Goal: Information Seeking & Learning: Learn about a topic

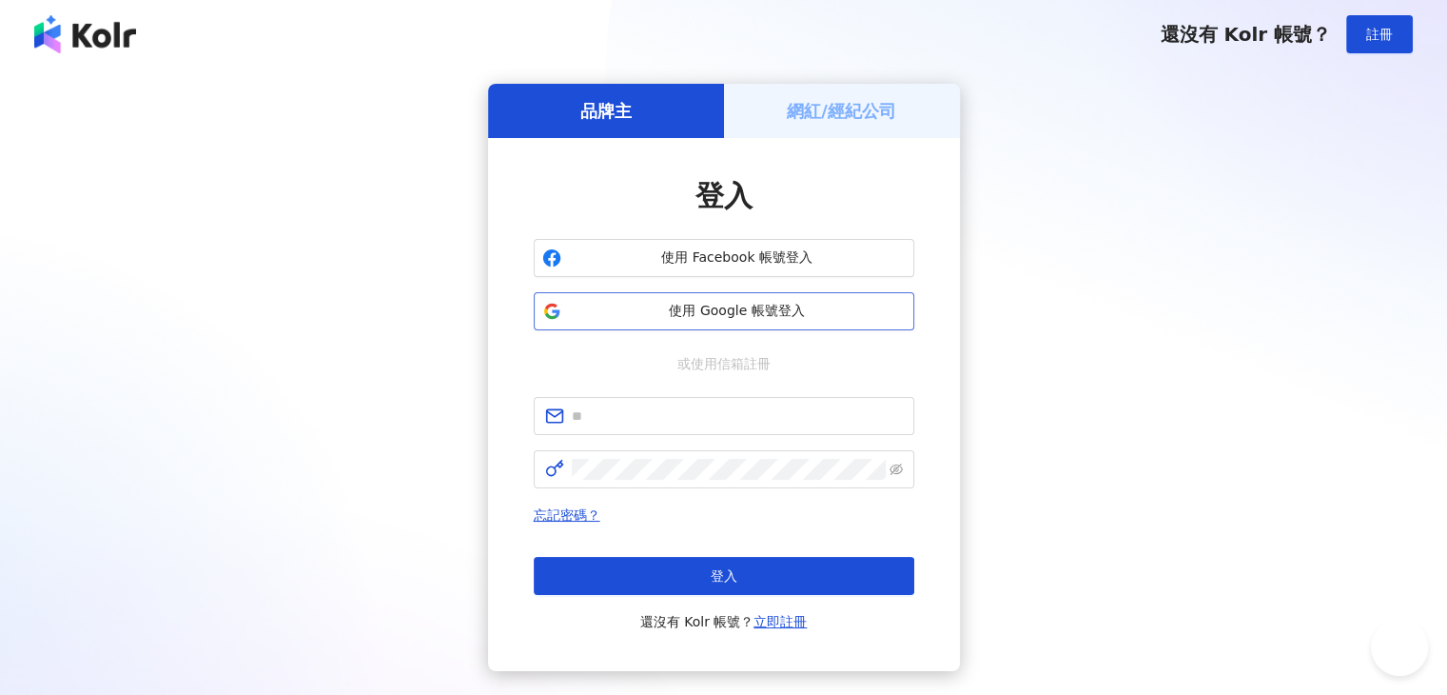
click at [643, 306] on span "使用 Google 帳號登入" at bounding box center [737, 311] width 337 height 19
click at [826, 321] on button "使用 Google 帳號登入" at bounding box center [724, 311] width 381 height 38
click at [639, 322] on button "使用 Google 帳號登入" at bounding box center [724, 311] width 381 height 38
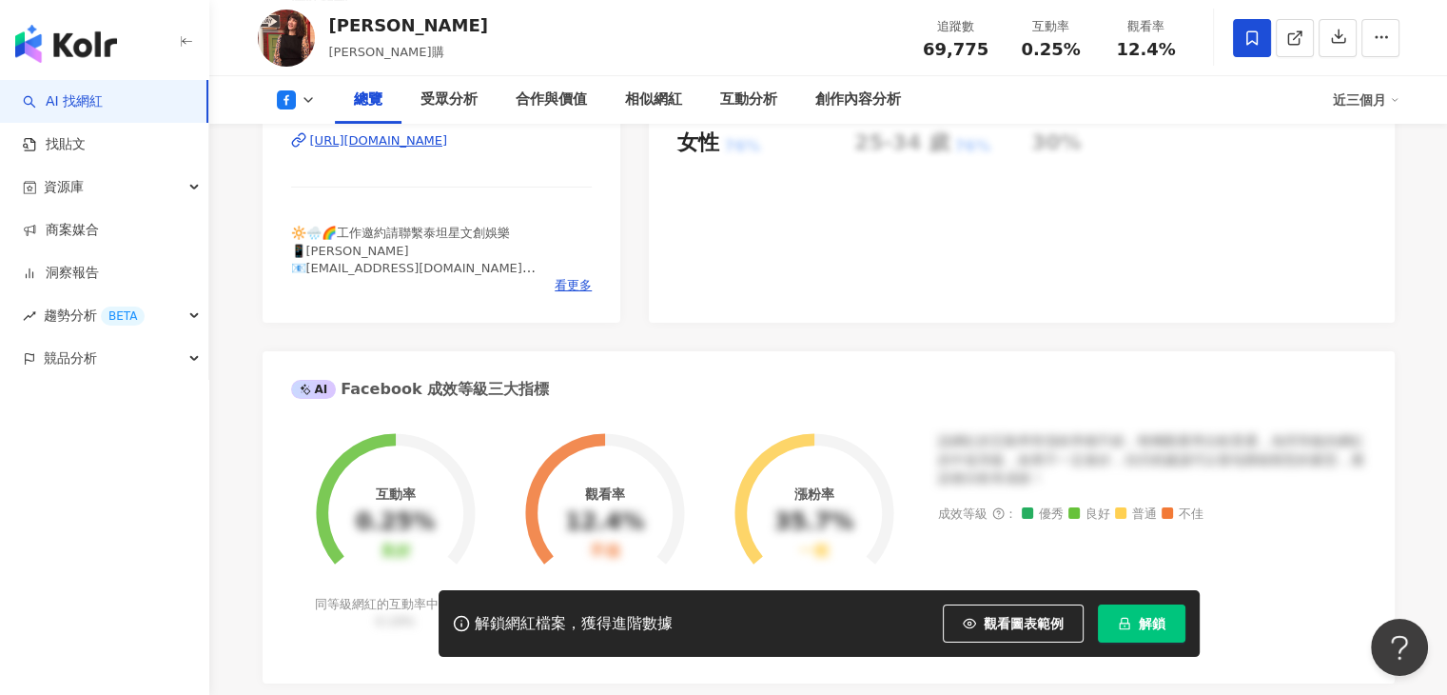
scroll to position [438, 0]
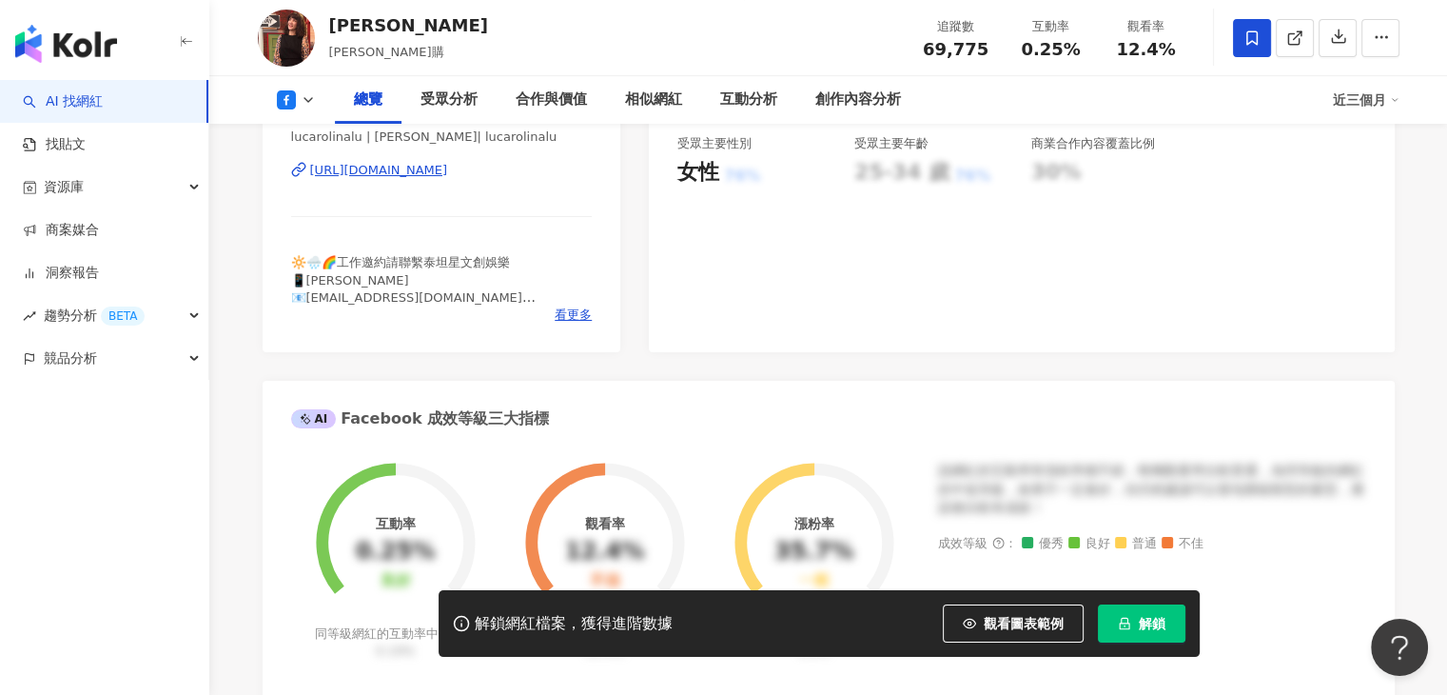
click at [552, 312] on div "看更多" at bounding box center [442, 314] width 302 height 17
click at [578, 311] on span "看更多" at bounding box center [573, 314] width 37 height 17
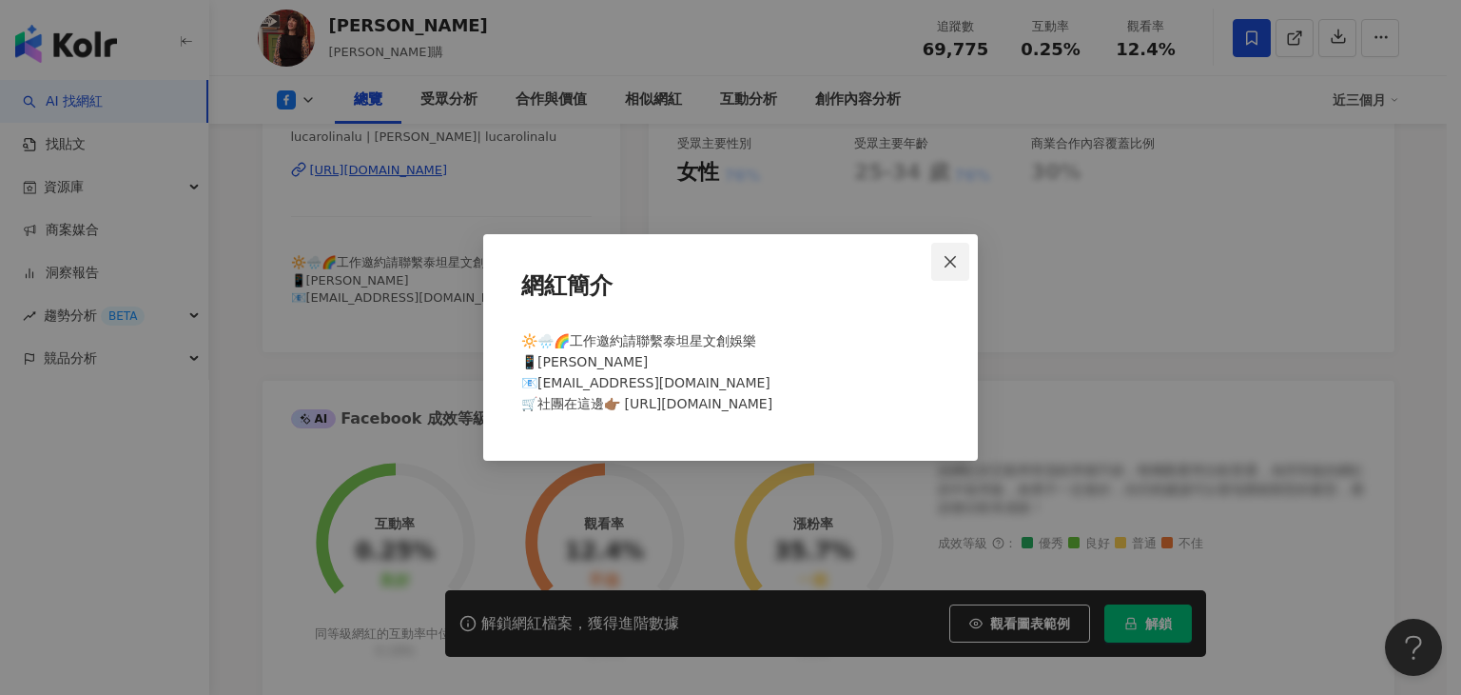
click at [940, 256] on span "Close" at bounding box center [950, 261] width 38 height 15
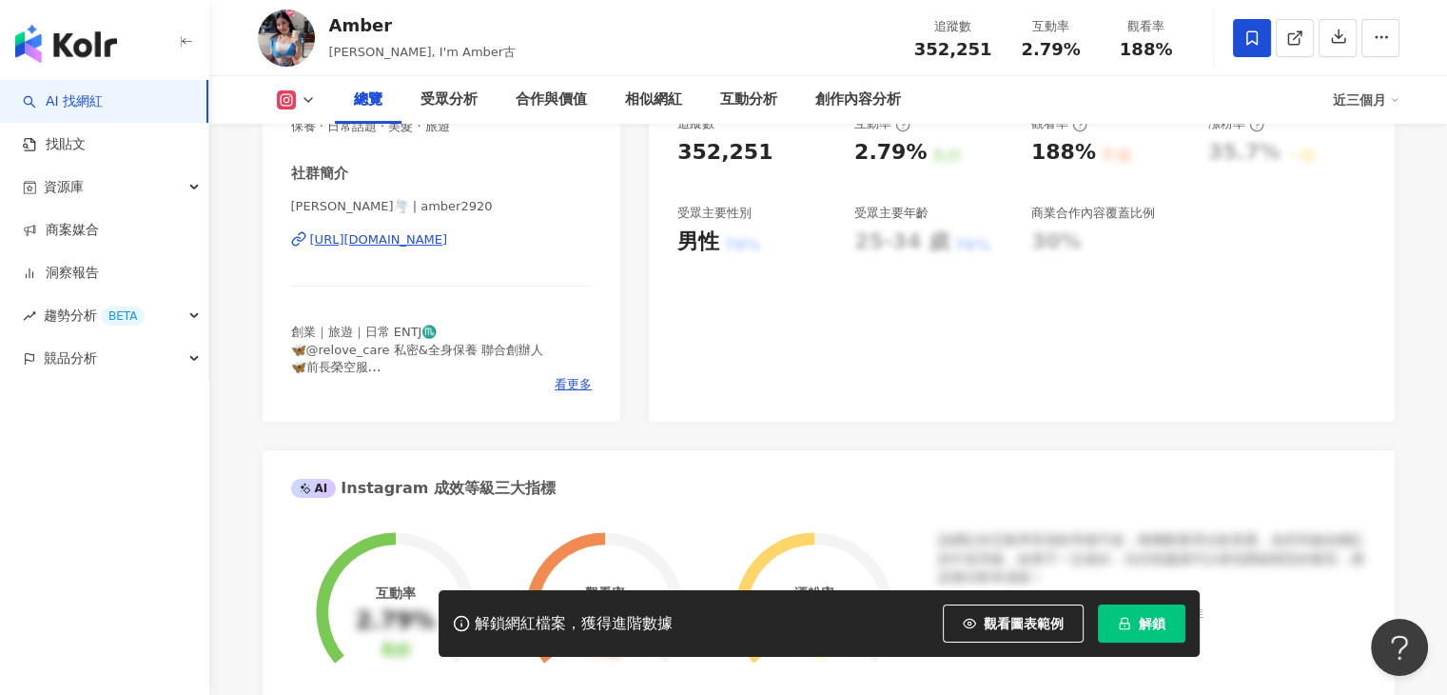
scroll to position [381, 0]
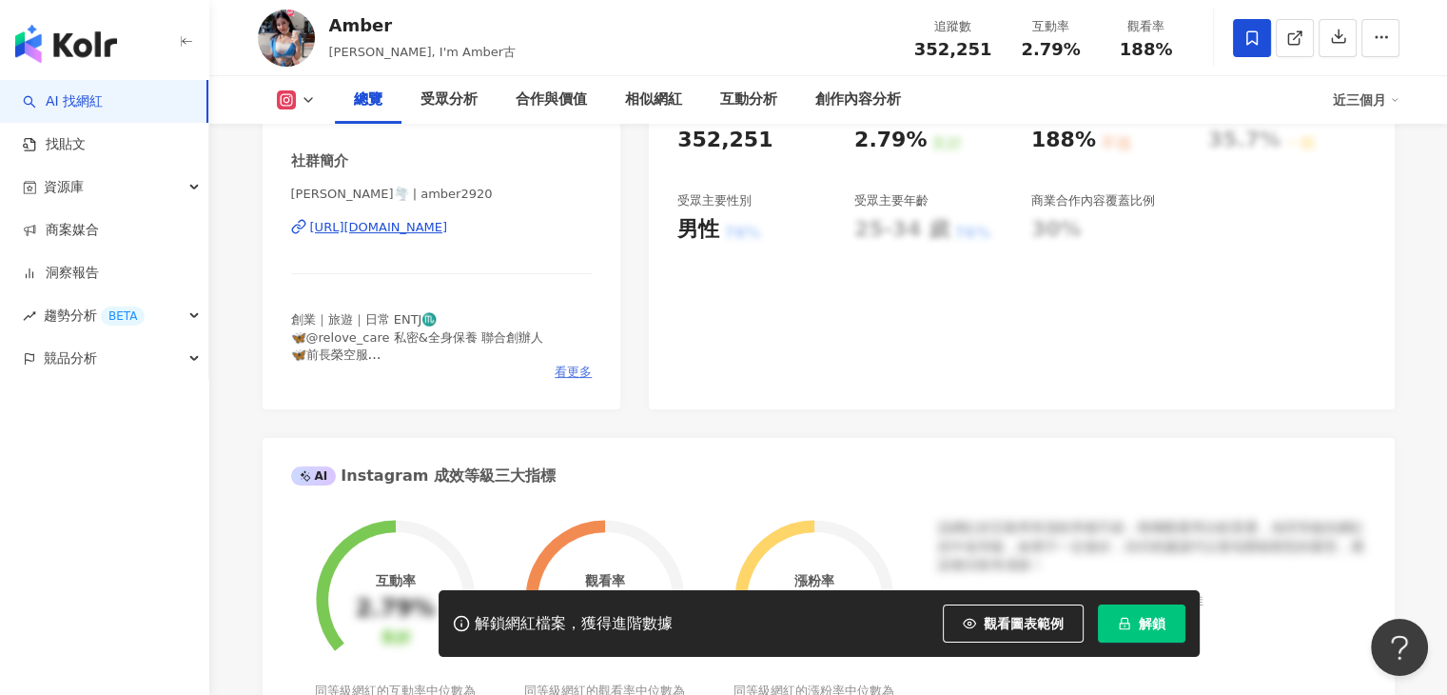
click at [567, 370] on span "看更多" at bounding box center [573, 371] width 37 height 17
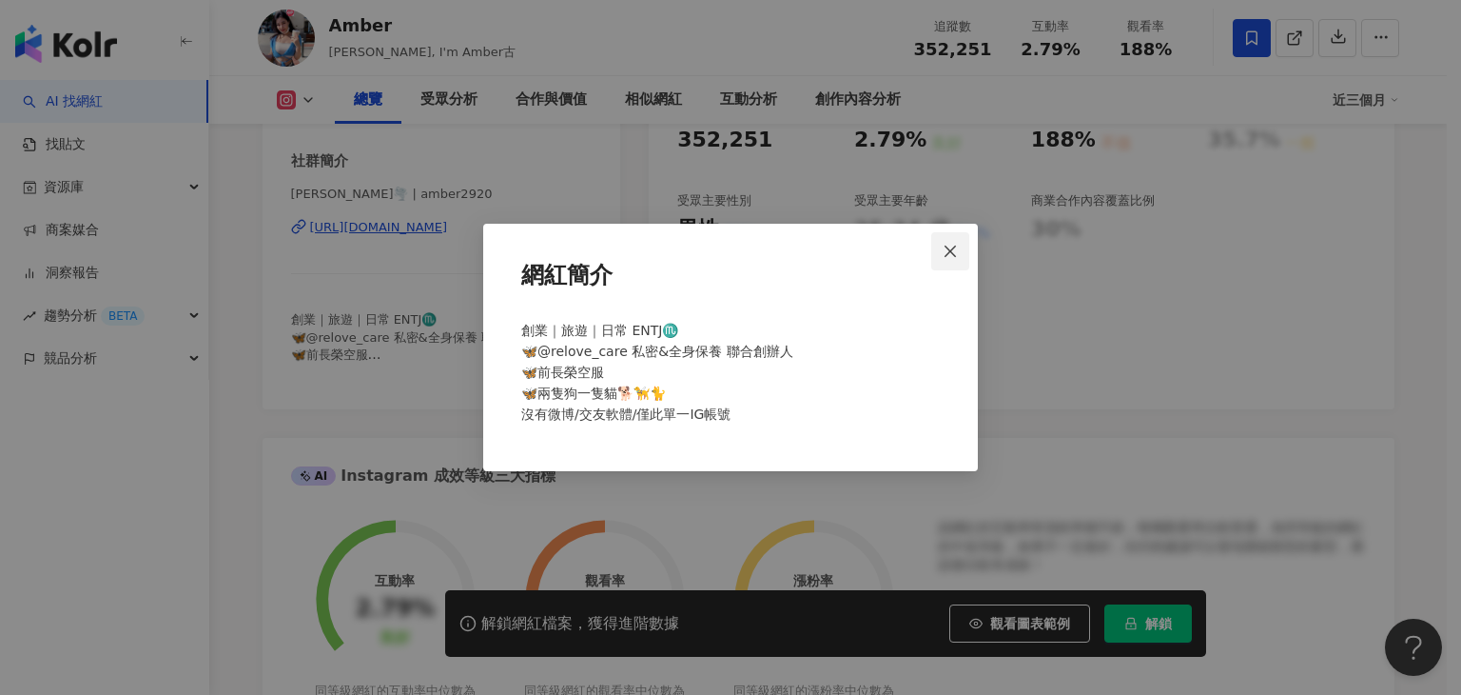
click at [942, 252] on span "Close" at bounding box center [950, 251] width 38 height 15
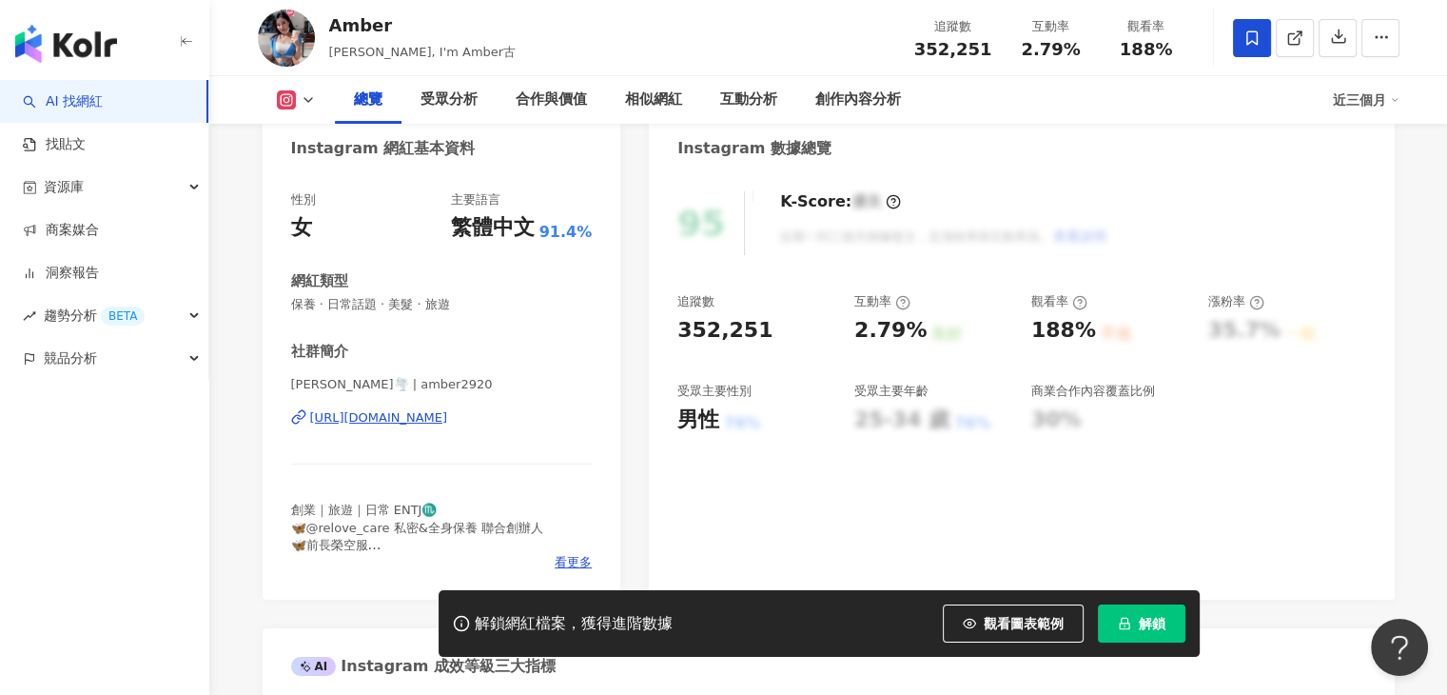
scroll to position [285, 0]
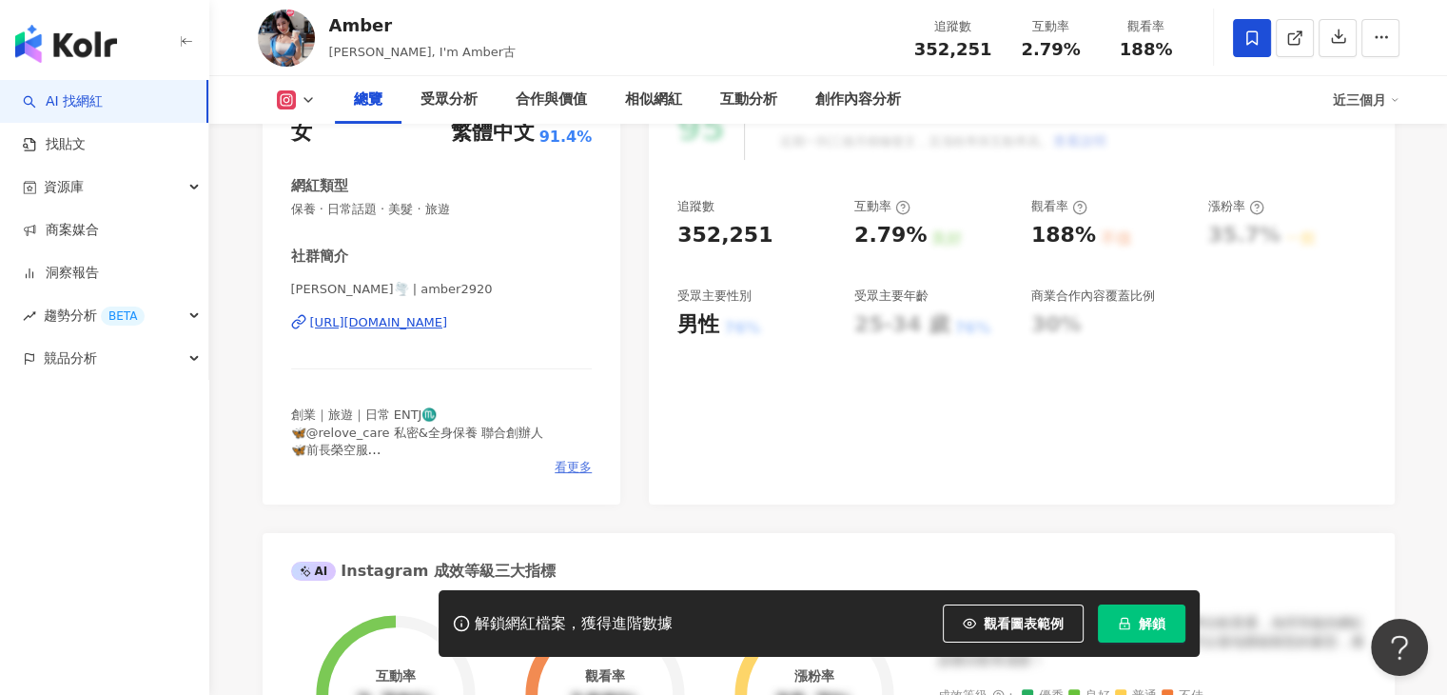
click at [571, 466] on span "看更多" at bounding box center [573, 467] width 37 height 17
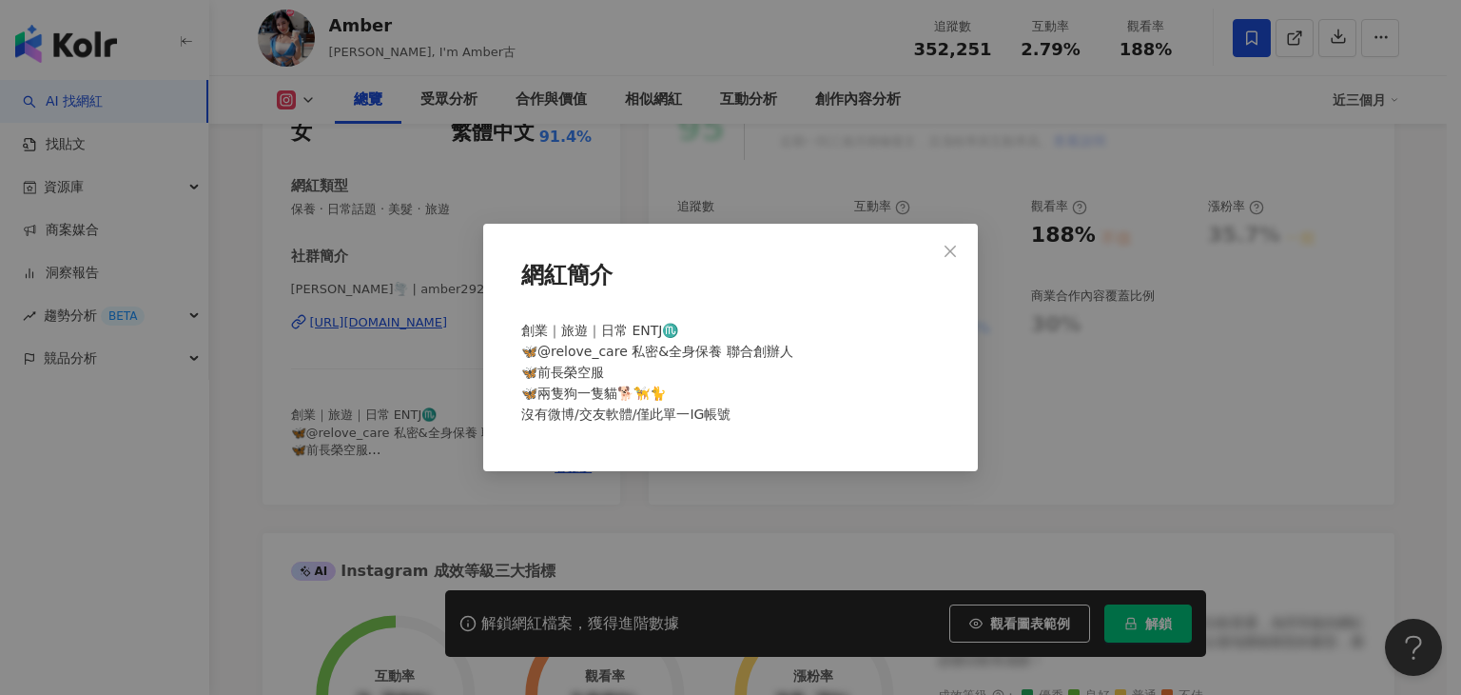
click at [450, 347] on div "網紅簡介 創業｜旅遊｜日常 ENTJ♏️ 🦋@relove_care 私密&全身保養 聯合創辦人 🦋前長榮空服 🦋兩隻狗一隻貓🐕🦮🐈 沒有微博/交友軟體/僅此…" at bounding box center [730, 347] width 1461 height 695
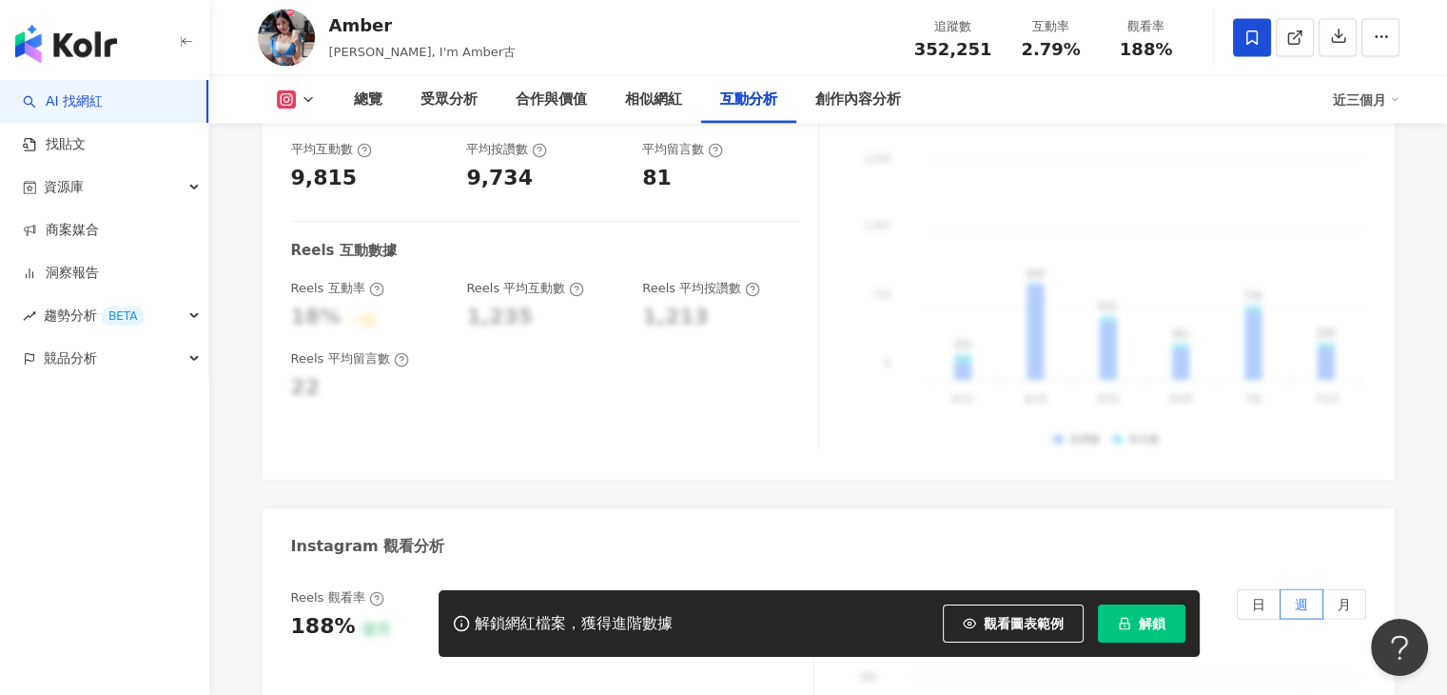
scroll to position [3714, 0]
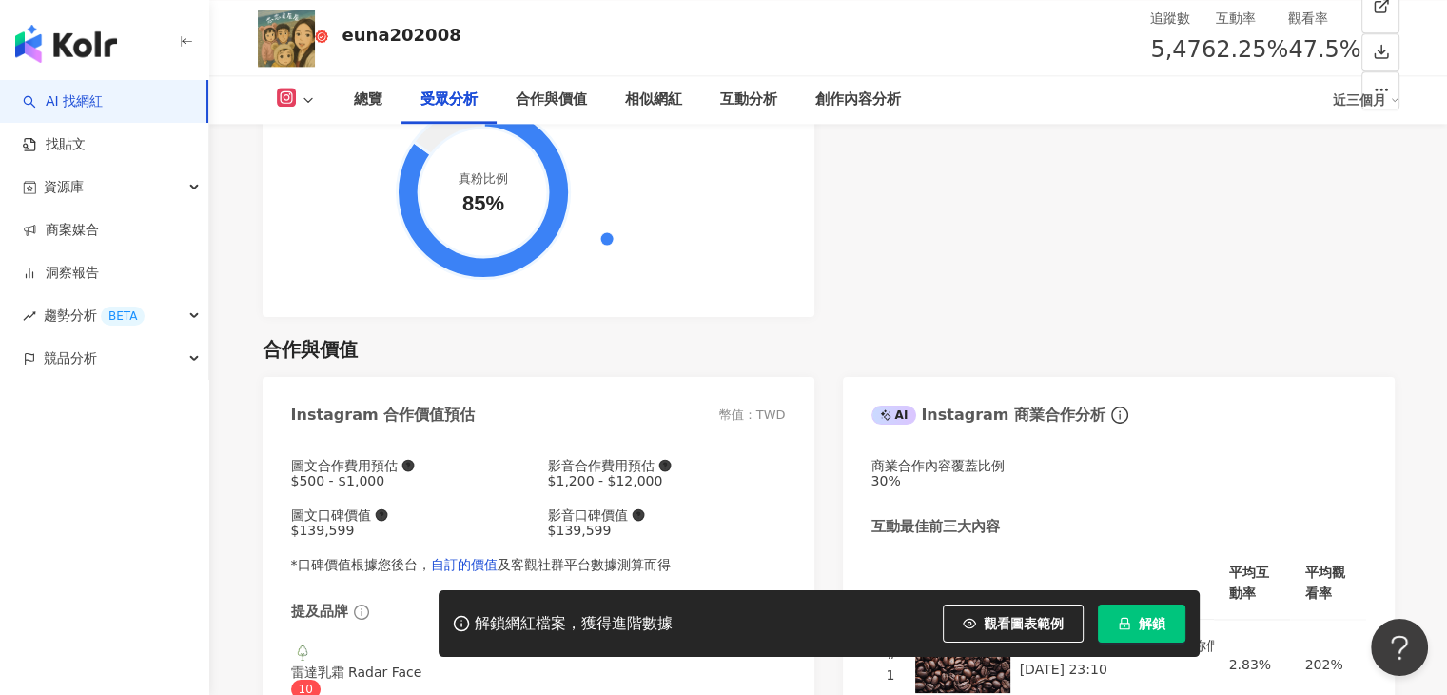
scroll to position [2422, 0]
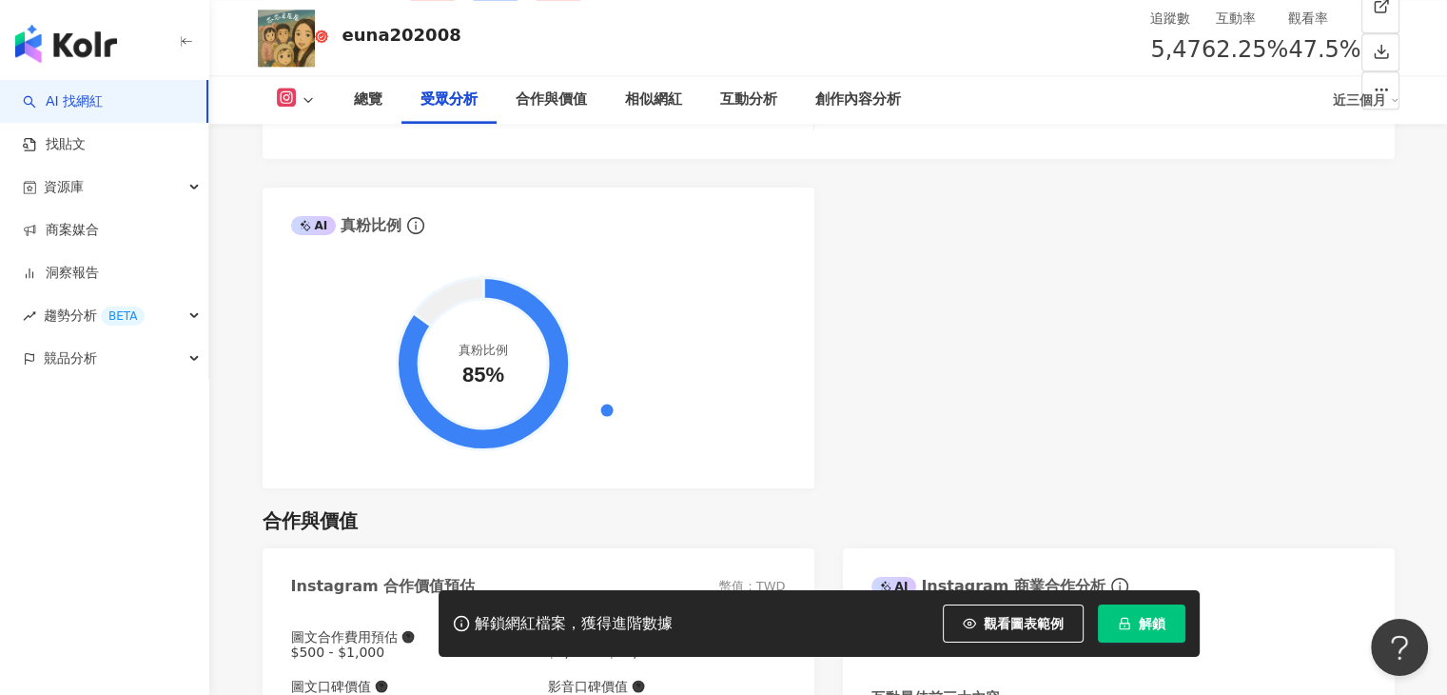
click at [312, 108] on button at bounding box center [296, 100] width 77 height 25
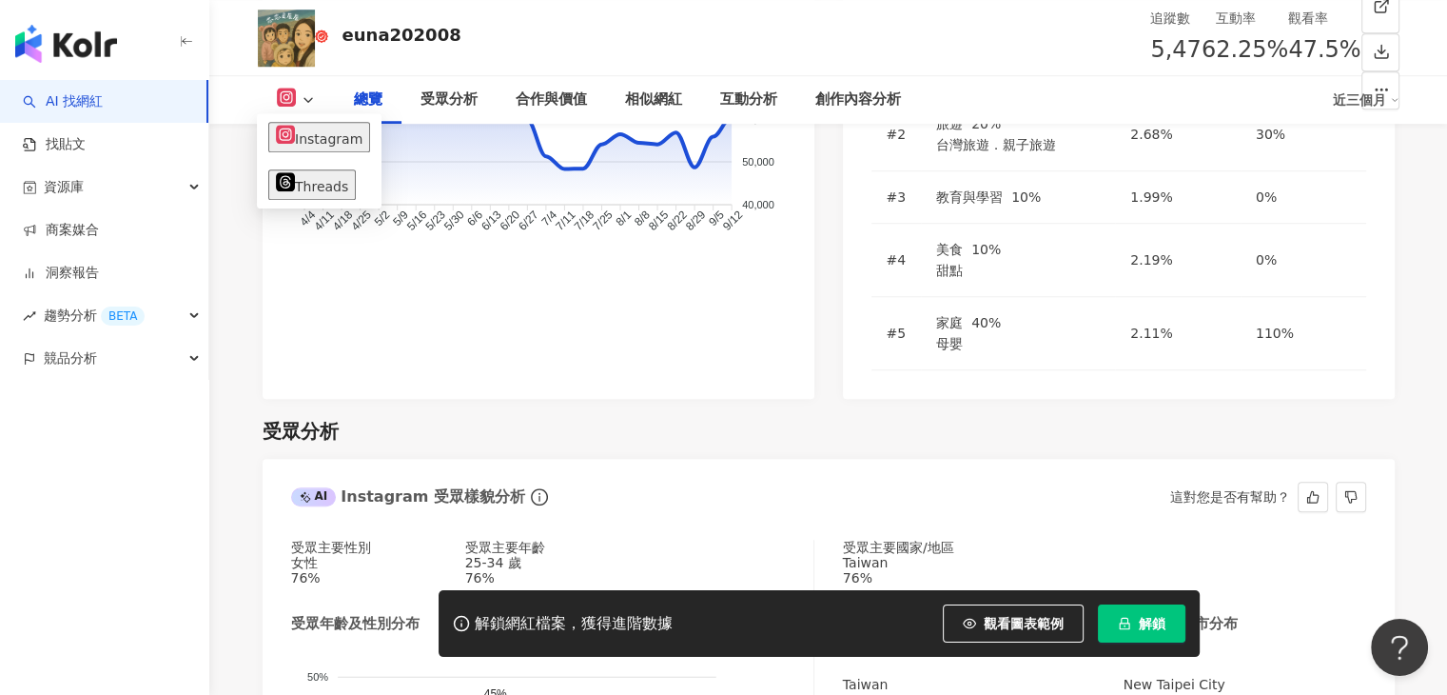
click at [951, 459] on div "AI Instagram 受眾樣貌分析 這對您是否有幫助？" at bounding box center [829, 490] width 1132 height 62
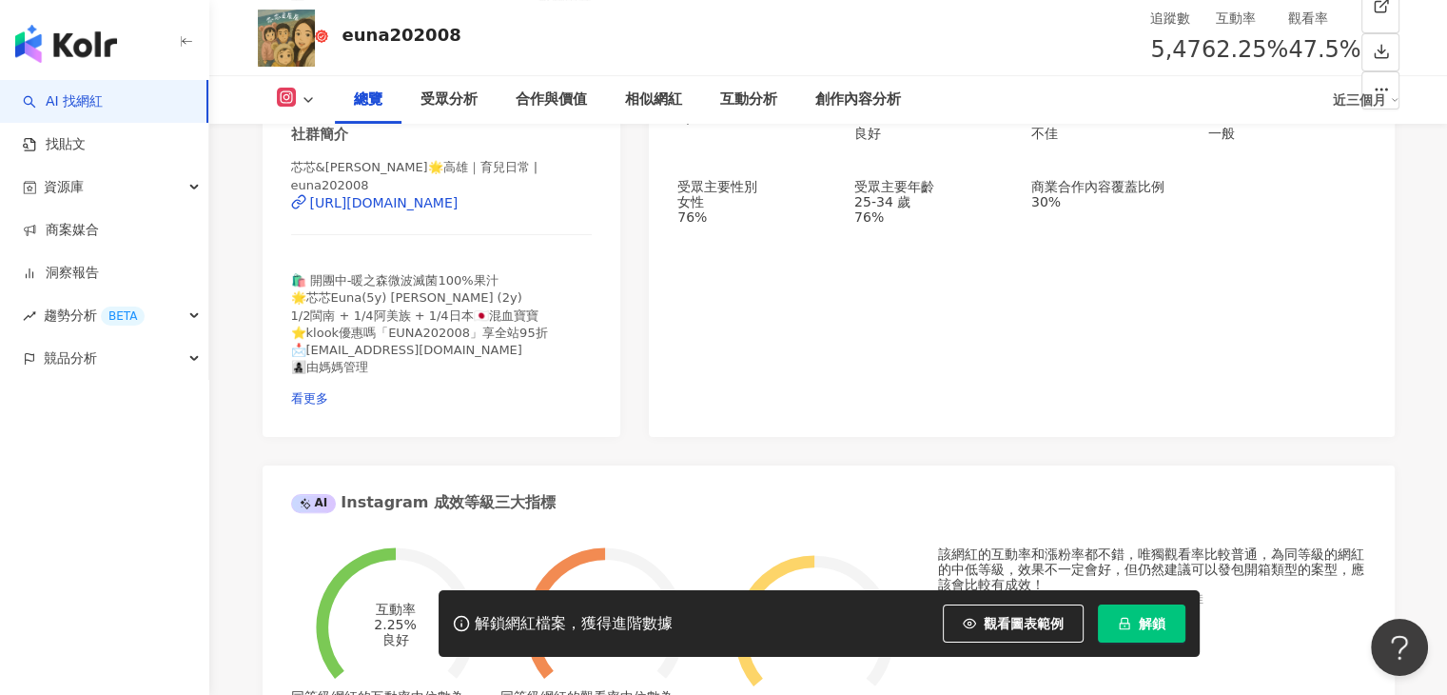
scroll to position [424, 0]
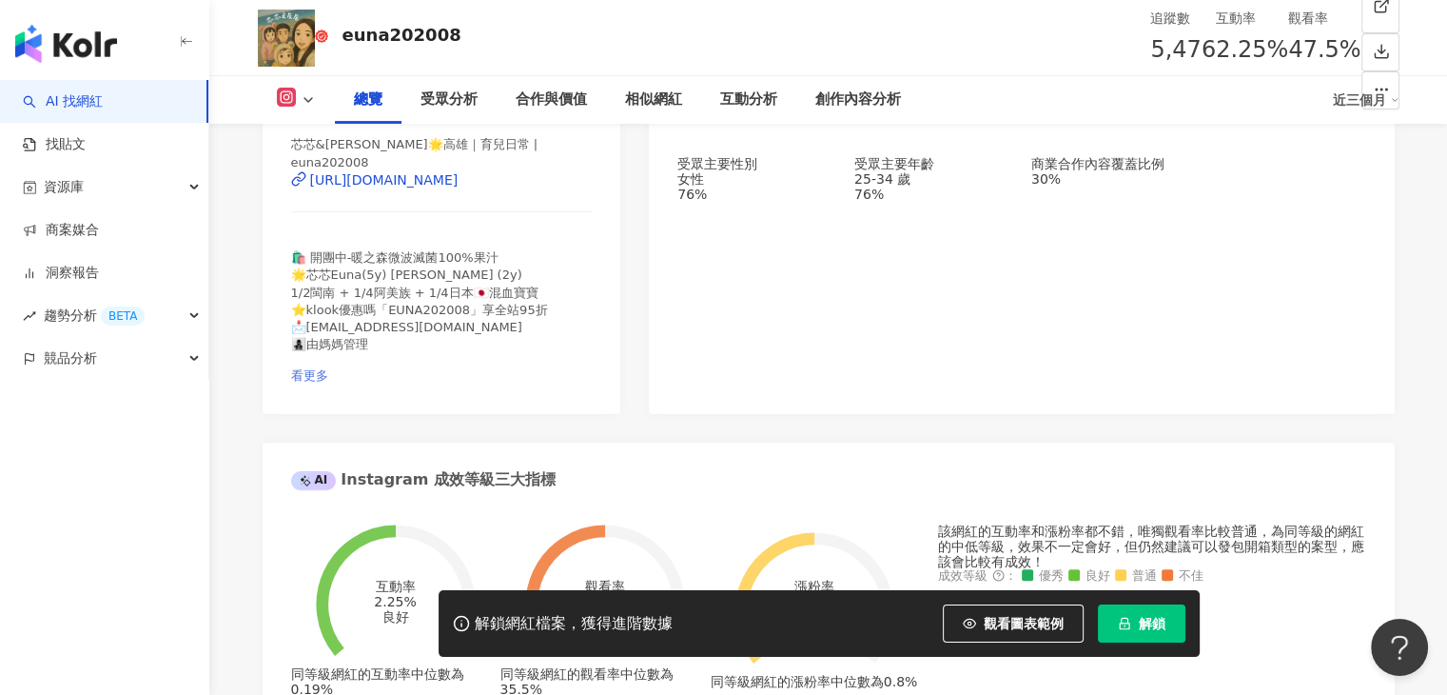
click at [328, 368] on span "看更多" at bounding box center [309, 375] width 37 height 14
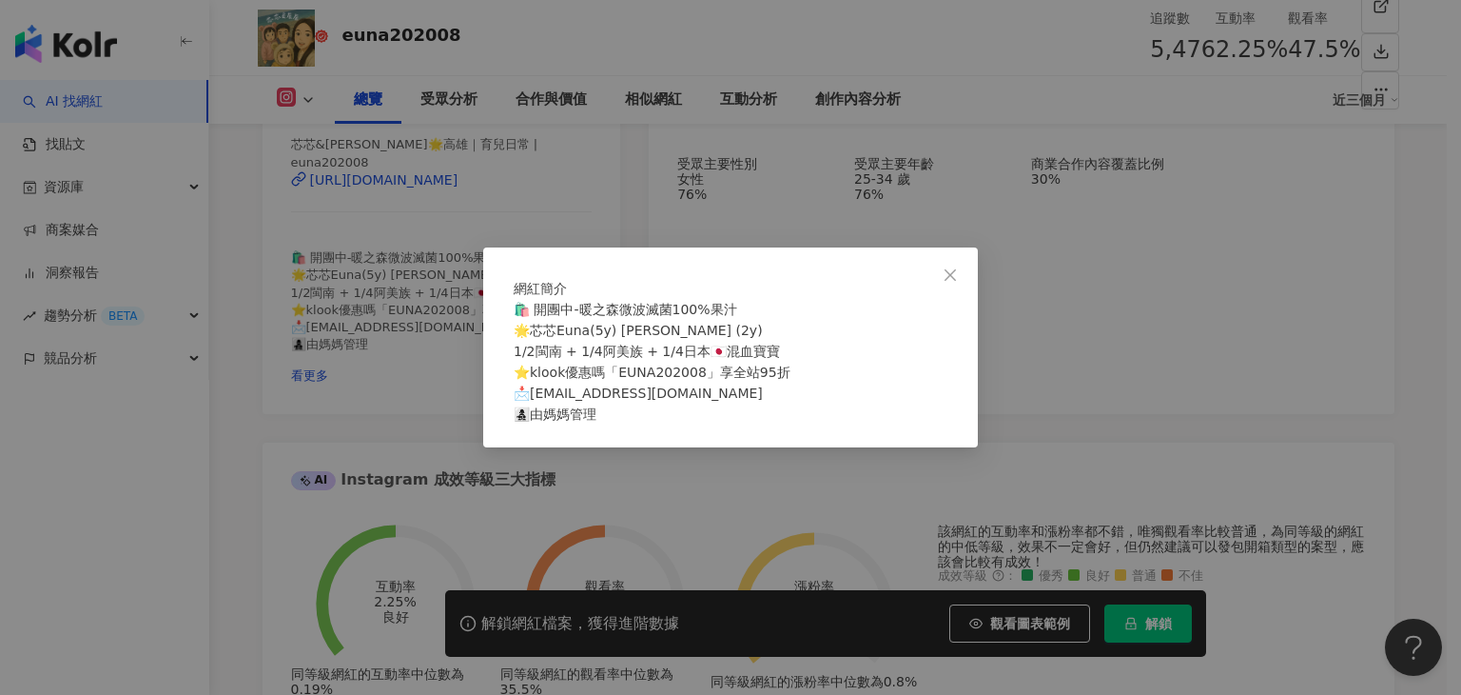
click at [396, 219] on div "網紅簡介 🛍️ 開團中-暖之森微波滅菌100%果汁 🌟芯芯Euna(5y) 辰辰Travis (2y) 1/2閩南 + 1/4阿美族 + 1/4日本🇯🇵混血寶…" at bounding box center [730, 347] width 1461 height 695
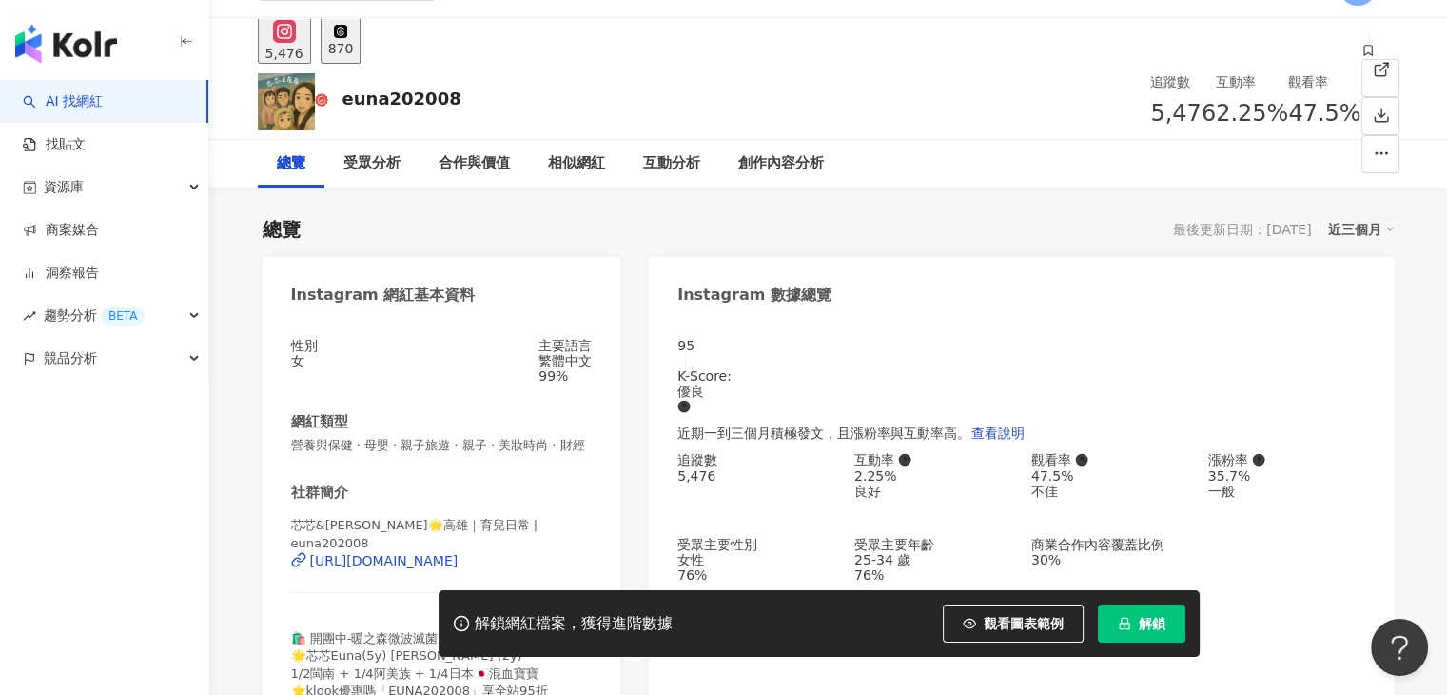
scroll to position [0, 0]
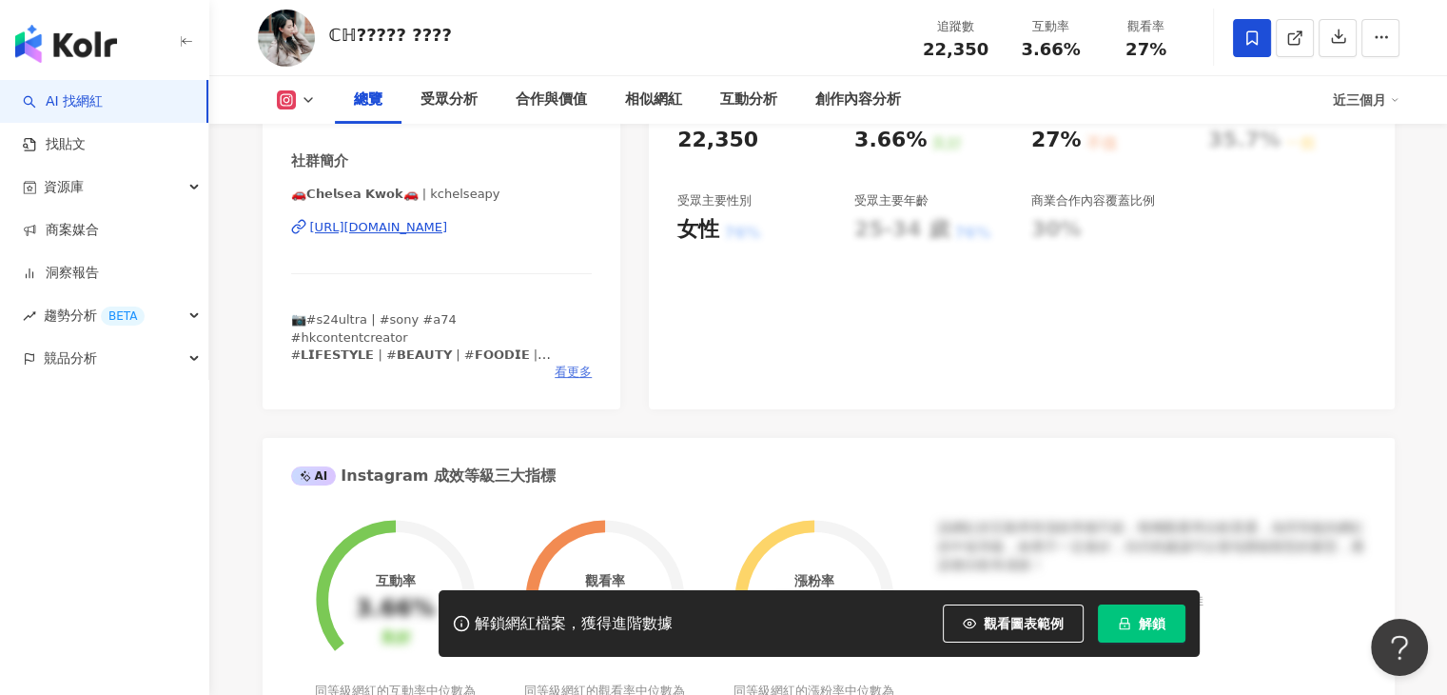
click at [572, 381] on span "看更多" at bounding box center [573, 371] width 37 height 17
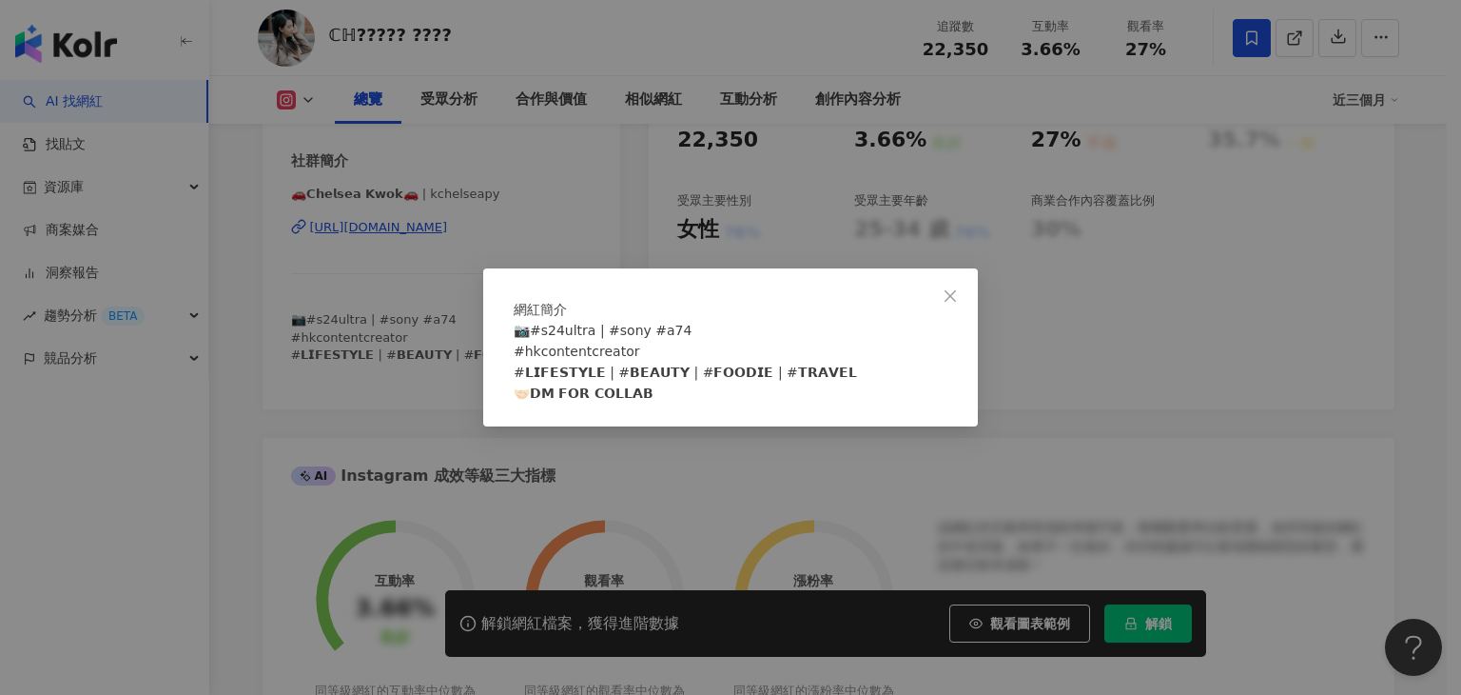
click at [451, 304] on div "網紅簡介 📷#s24ultra | #sony #a74 #hkcontentcreator #𝗟𝗜𝗙𝗘𝗦𝗧𝗬𝗟𝗘 | #𝗕𝗘𝗔𝗨𝗧𝗬 | #𝗙𝗢𝗢𝗗𝗜𝗘 |…" at bounding box center [730, 347] width 1461 height 695
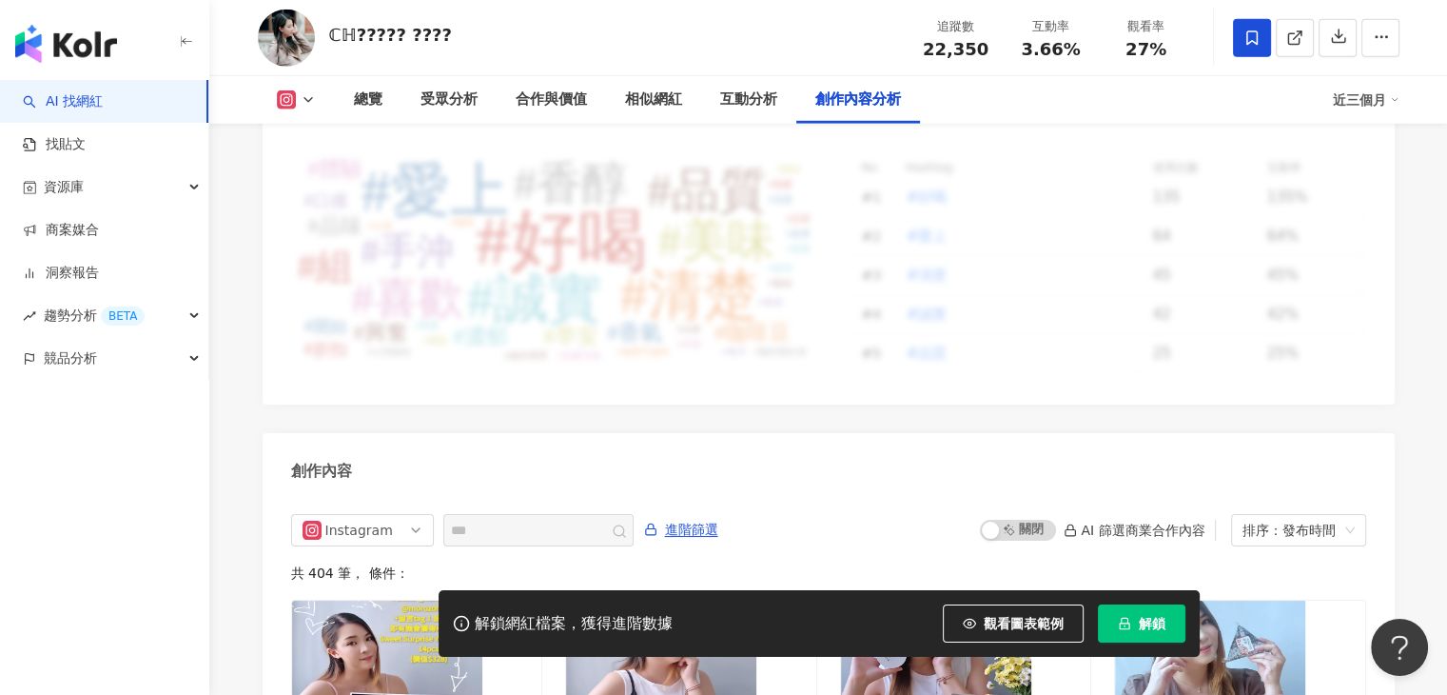
scroll to position [5514, 0]
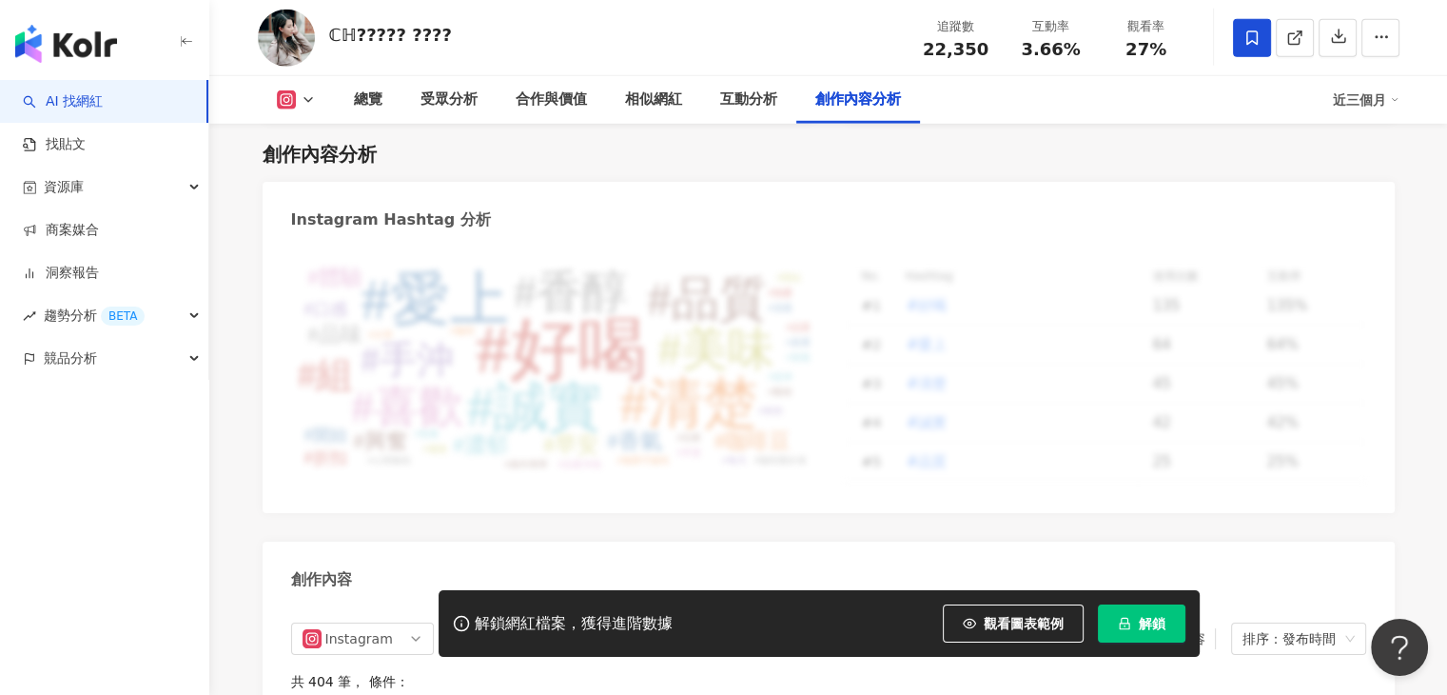
click at [308, 106] on icon at bounding box center [308, 99] width 15 height 15
click at [660, 184] on div "Instagram Hashtag 分析" at bounding box center [829, 213] width 1132 height 62
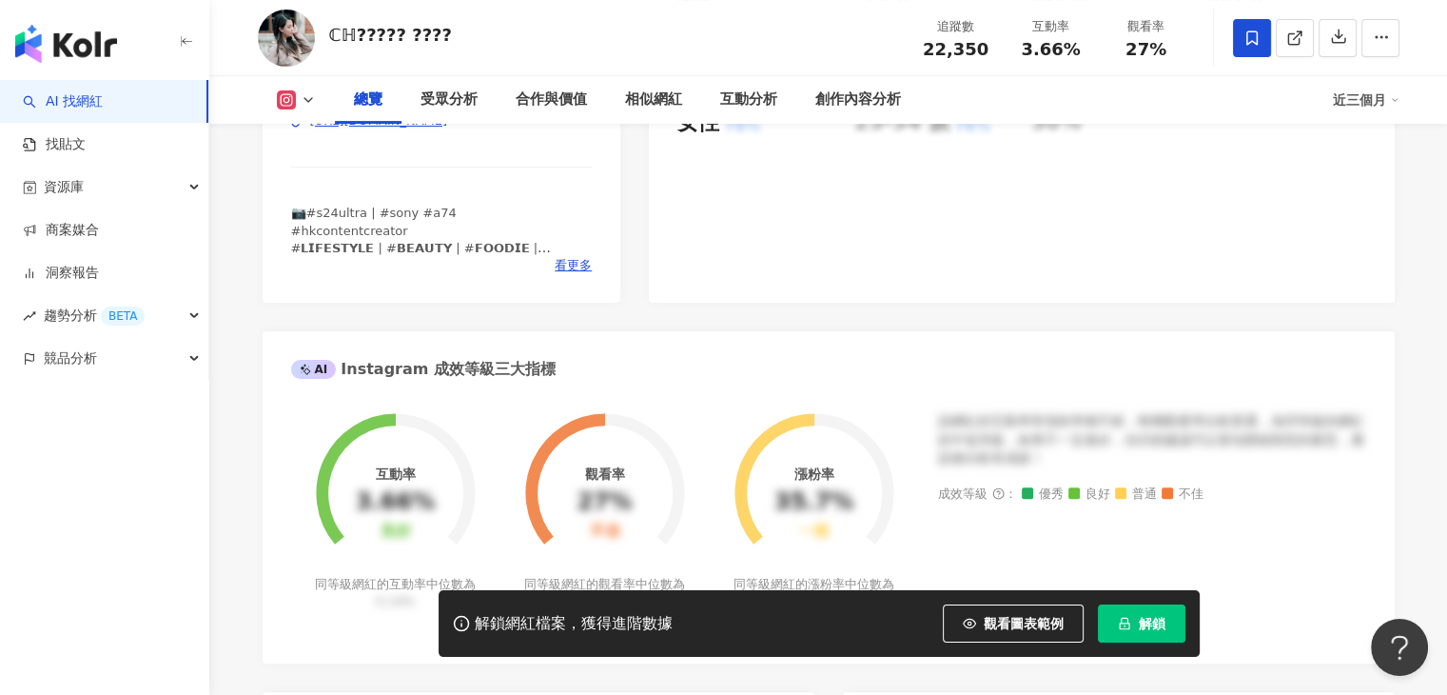
scroll to position [377, 0]
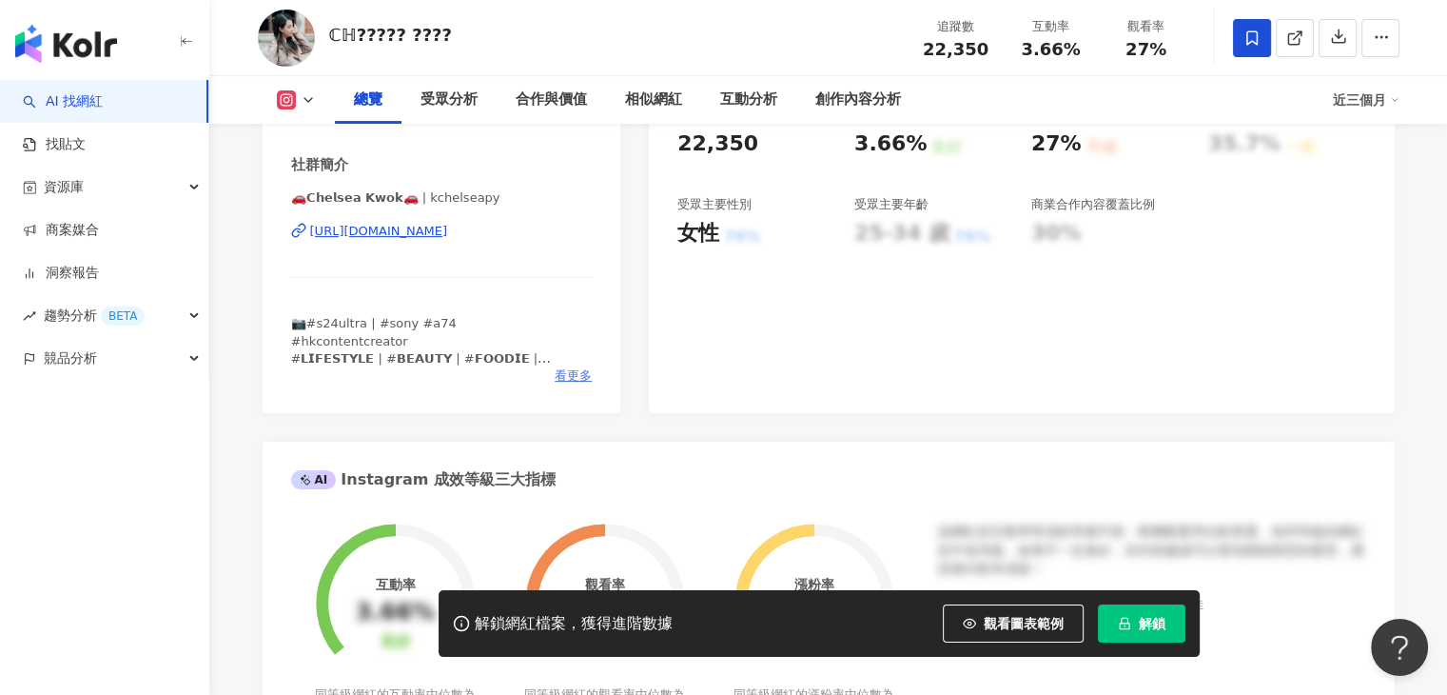
click at [578, 384] on span "看更多" at bounding box center [573, 375] width 37 height 17
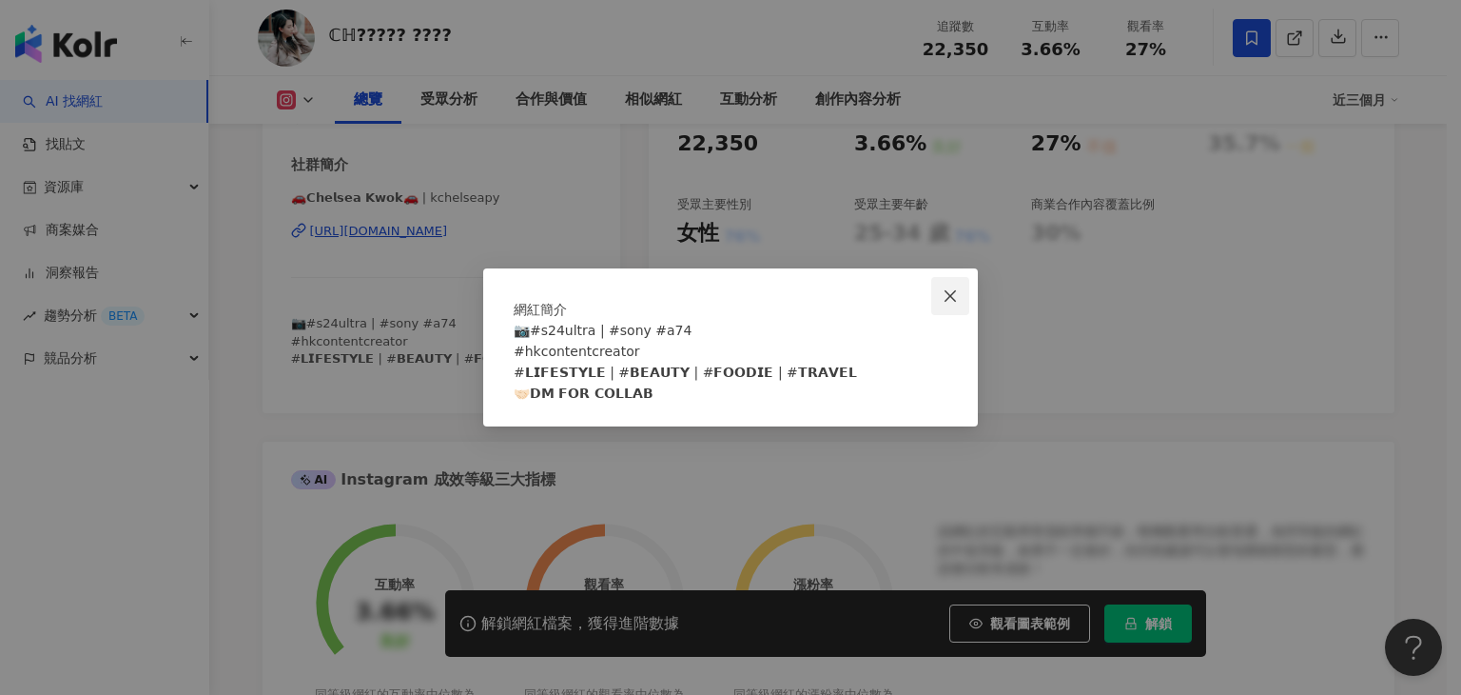
click at [954, 288] on icon "close" at bounding box center [950, 295] width 15 height 15
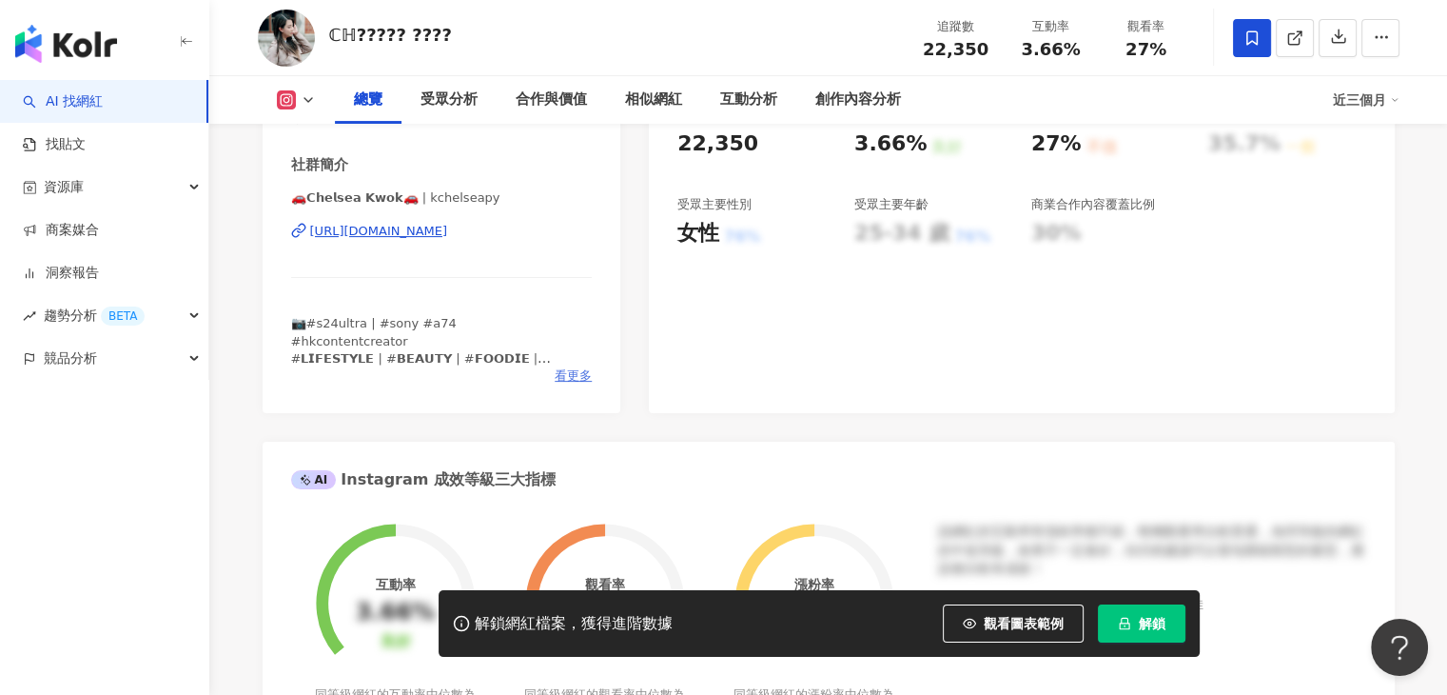
click at [577, 384] on span "看更多" at bounding box center [573, 375] width 37 height 17
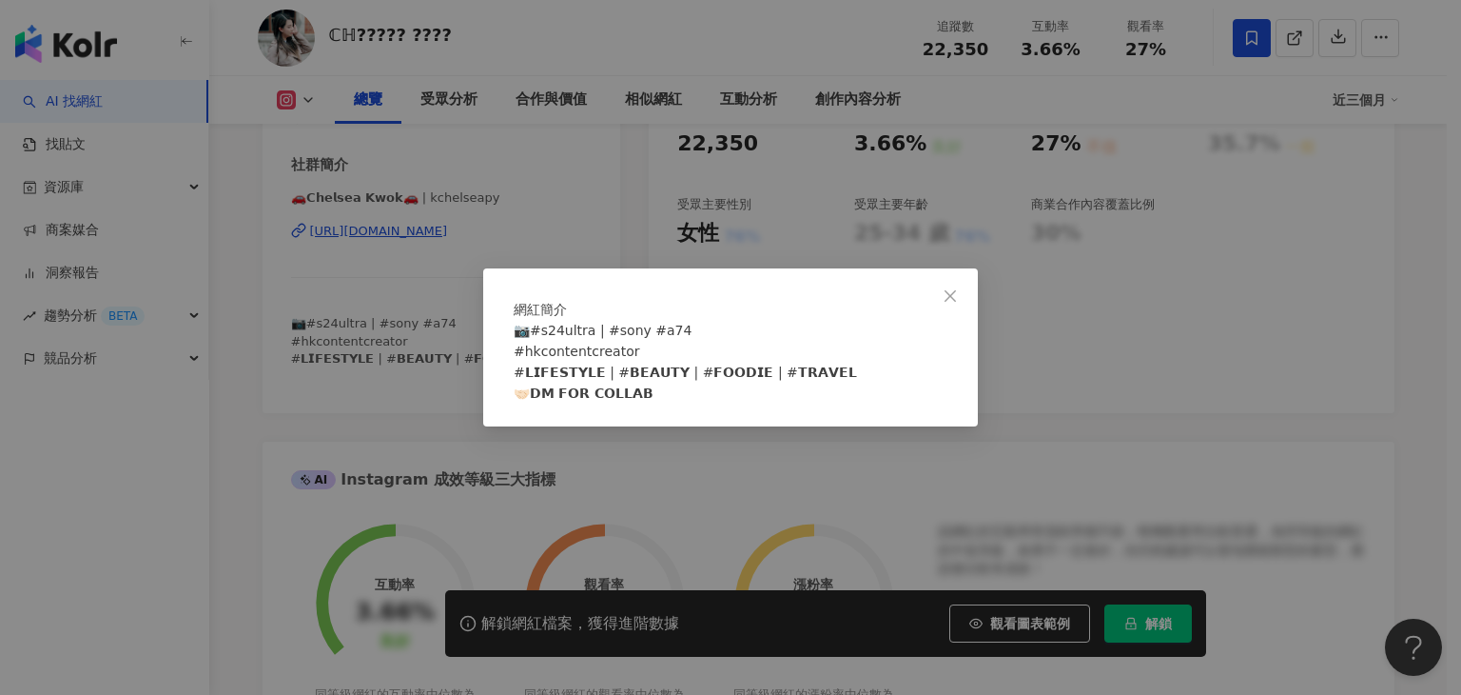
drag, startPoint x: 585, startPoint y: 366, endPoint x: 586, endPoint y: 338, distance: 28.6
click at [586, 360] on span "📷#s24ultra | #sony #a74 #hkcontentcreator #𝗟𝗜𝗙𝗘𝗦𝗧𝗬𝗟𝗘 | #𝗕𝗘𝗔𝗨𝗧𝗬 | #𝗙𝗢𝗢𝗗𝗜𝗘 | #𝗧𝗥𝗔…" at bounding box center [685, 362] width 343 height 78
click at [586, 338] on span "📷#s24ultra | #sony #a74 #hkcontentcreator #𝗟𝗜𝗙𝗘𝗦𝗧𝗬𝗟𝗘 | #𝗕𝗘𝗔𝗨𝗧𝗬 | #𝗙𝗢𝗢𝗗𝗜𝗘 | #𝗧𝗥𝗔…" at bounding box center [685, 362] width 343 height 78
click at [599, 364] on span "📷#s24ultra | #sony #a74 #hkcontentcreator #𝗟𝗜𝗙𝗘𝗦𝗧𝗬𝗟𝗘 | #𝗕𝗘𝗔𝗨𝗧𝗬 | #𝗙𝗢𝗢𝗗𝗜𝗘 | #𝗧𝗥𝗔…" at bounding box center [685, 362] width 343 height 78
click at [951, 288] on icon "close" at bounding box center [950, 295] width 15 height 15
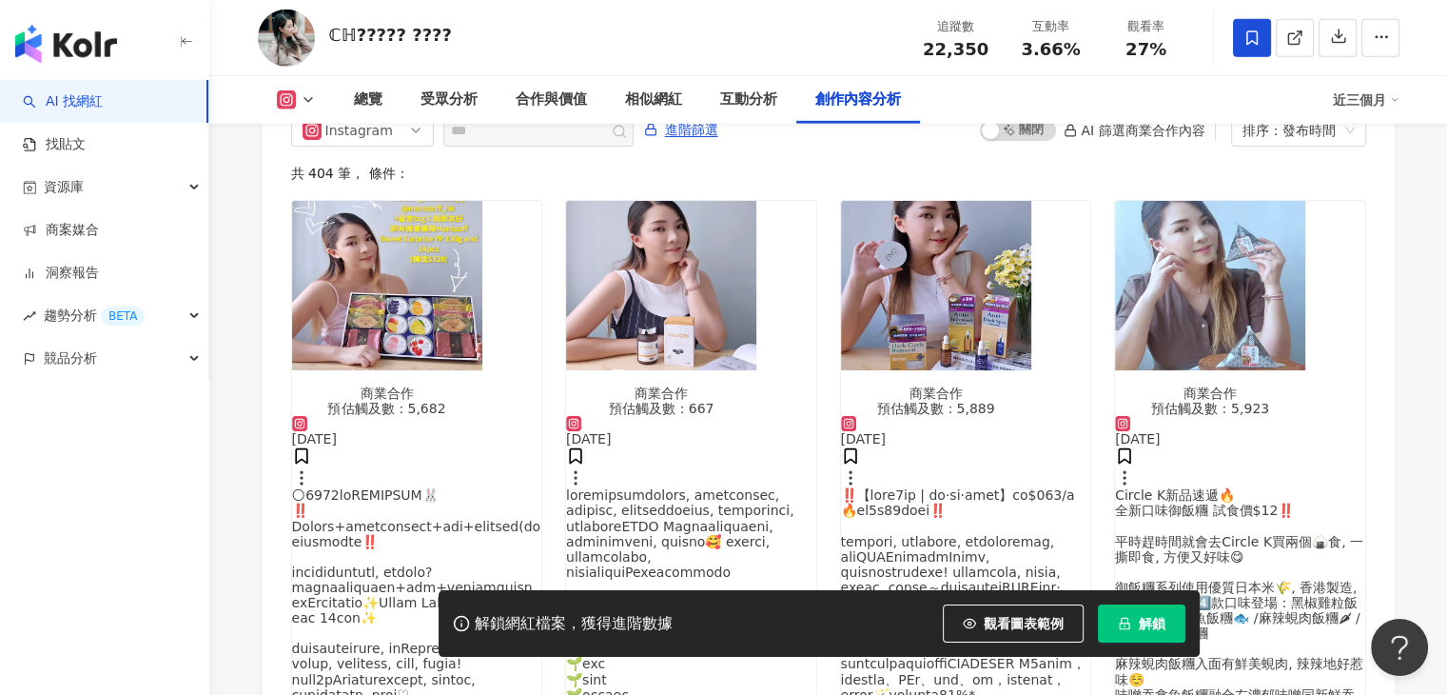
scroll to position [5990, 0]
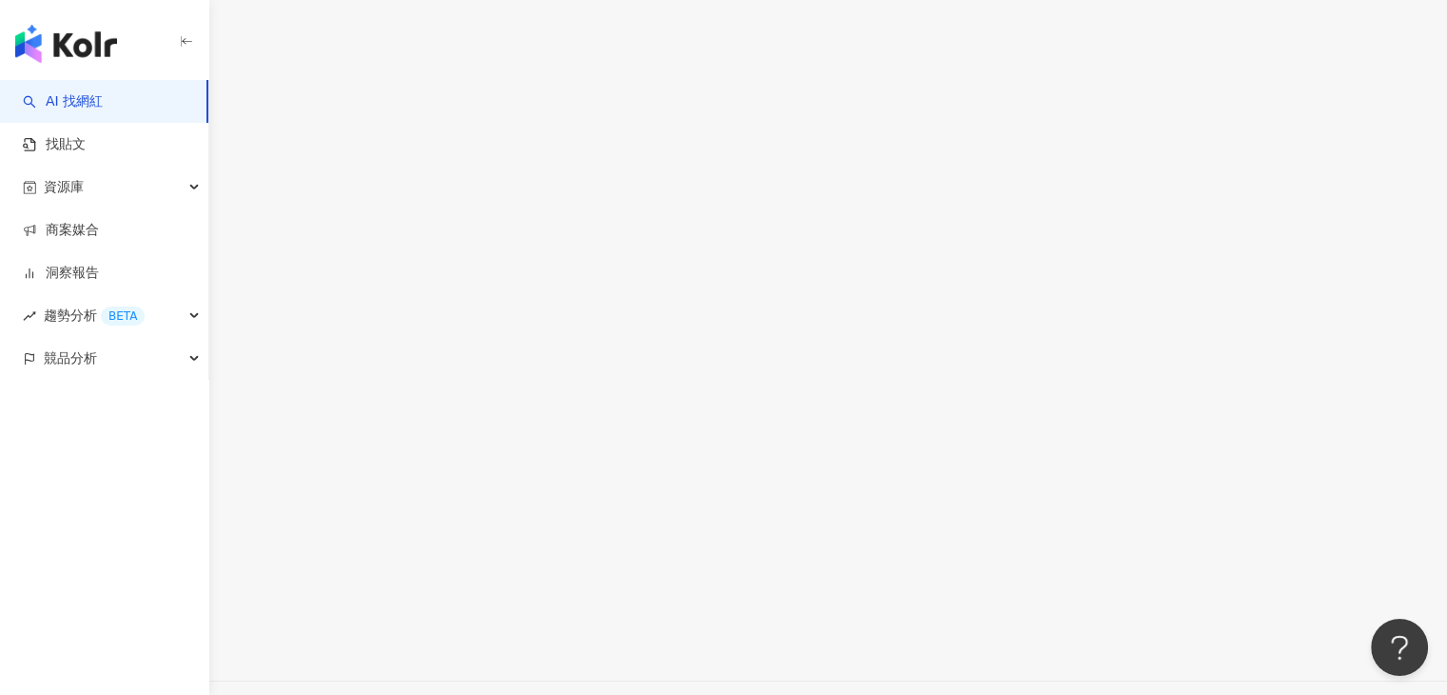
scroll to position [5872, 0]
click at [302, 184] on button "Facebook" at bounding box center [316, 185] width 97 height 30
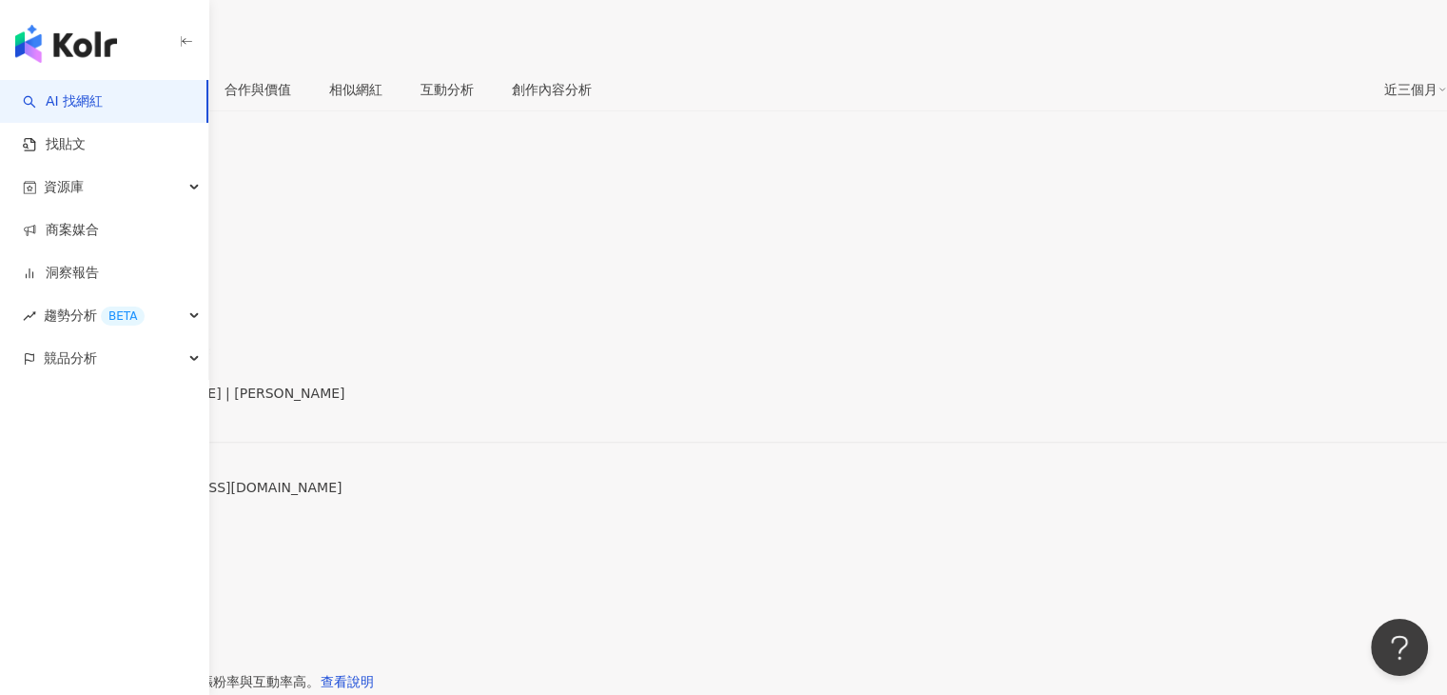
click at [40, 556] on span "看更多" at bounding box center [20, 563] width 40 height 15
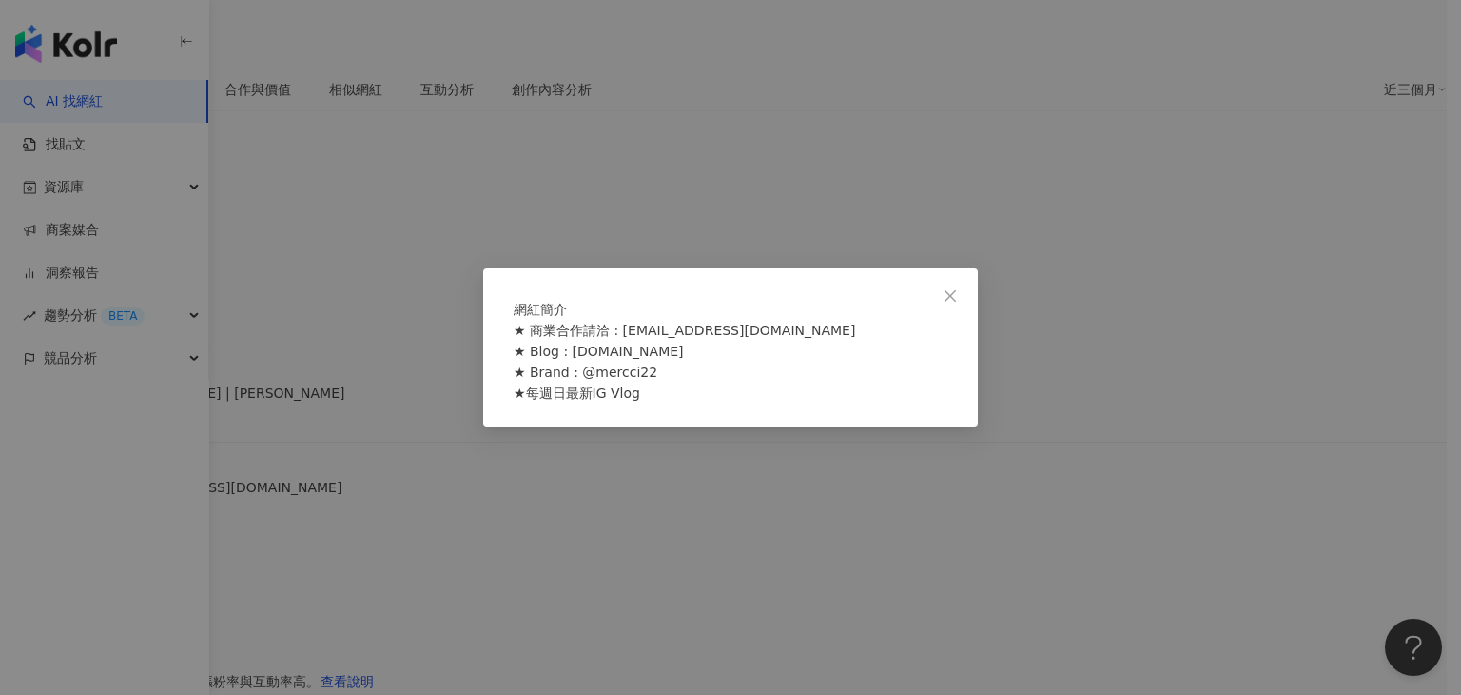
click at [607, 224] on div "網紅簡介 ★ 商業合作請洽 : [EMAIL_ADDRESS][DOMAIN_NAME] ★ Blog : [DOMAIN_NAME] ★ Brand : @…" at bounding box center [730, 347] width 1461 height 695
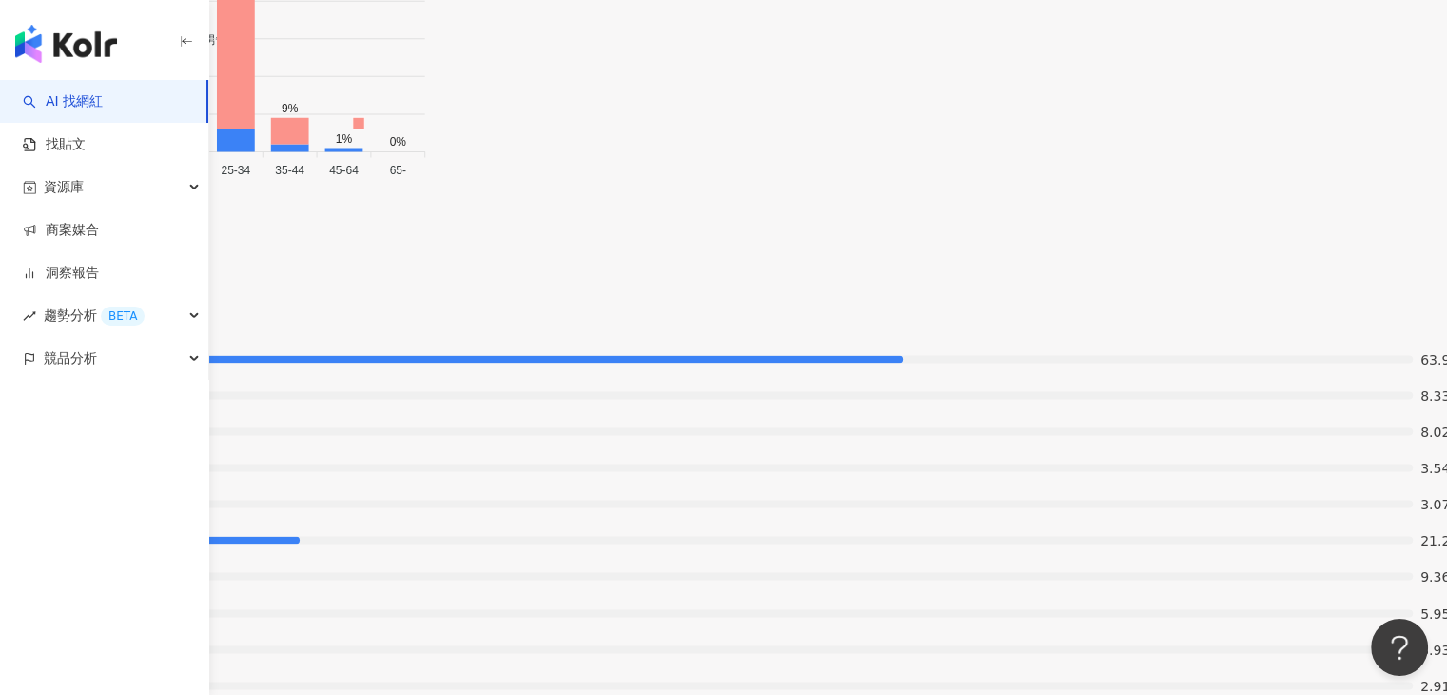
scroll to position [3235, 0]
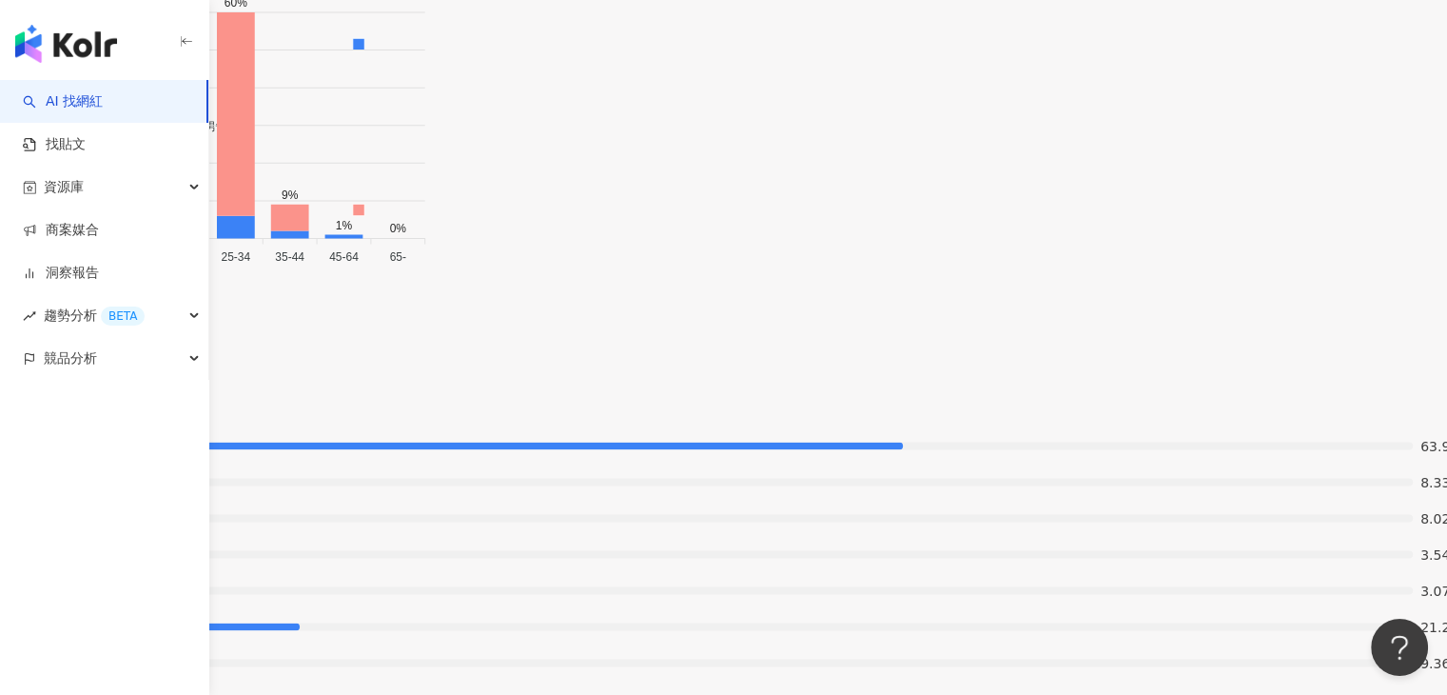
drag, startPoint x: 396, startPoint y: 17, endPoint x: 336, endPoint y: 29, distance: 61.0
copy div "楊碧甄"
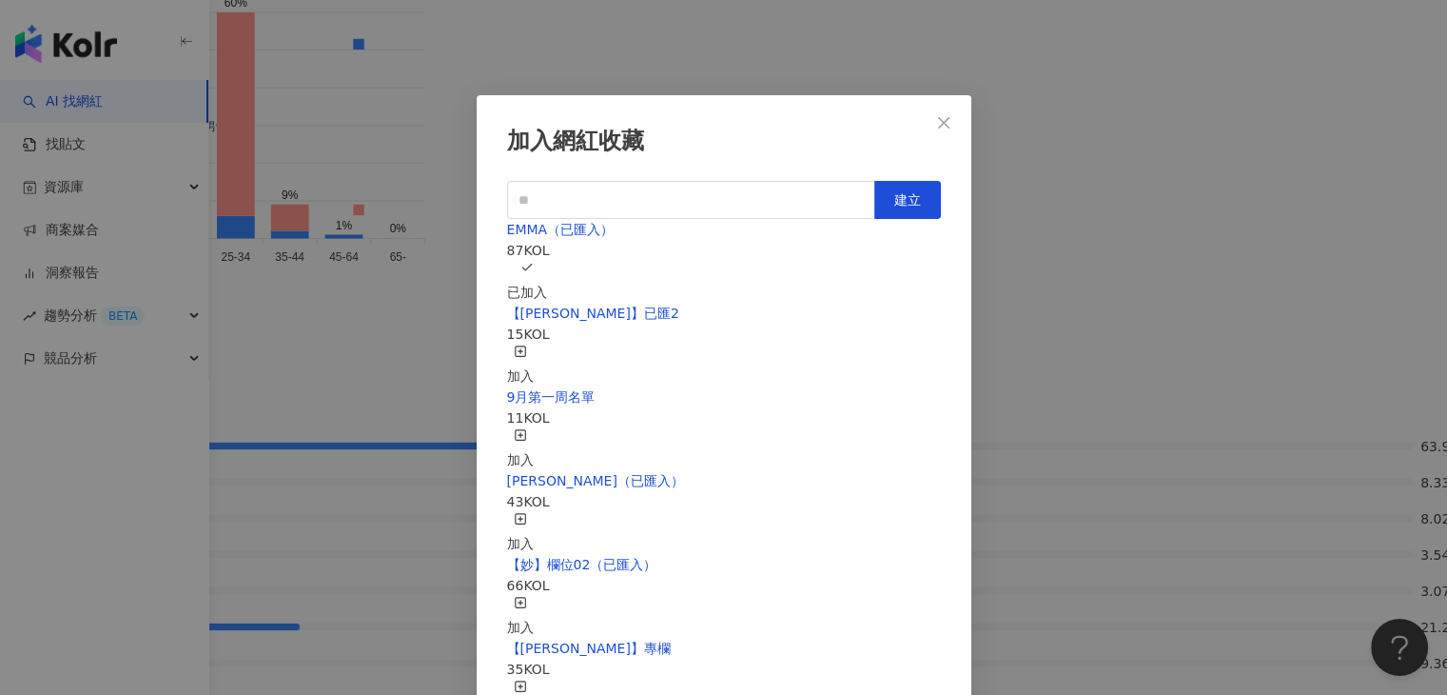
scroll to position [0, 0]
click at [1085, 347] on div "加入網紅收藏 建立 EMMA（已匯入） 87 KOL 已加入 【RAY】已匯2 15 KOL 加入 9月第一周名單 11 KOL 加入 nina（已匯入） 4…" at bounding box center [723, 347] width 1447 height 695
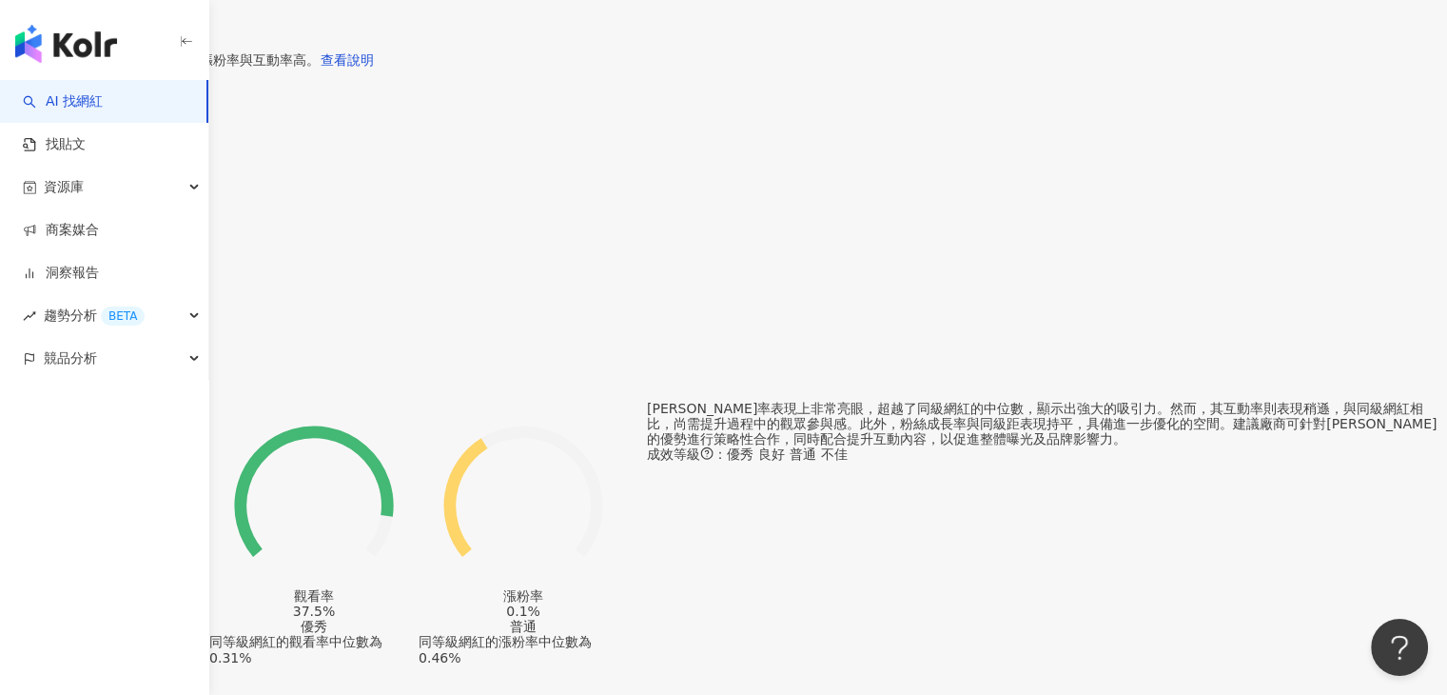
scroll to position [1080, 0]
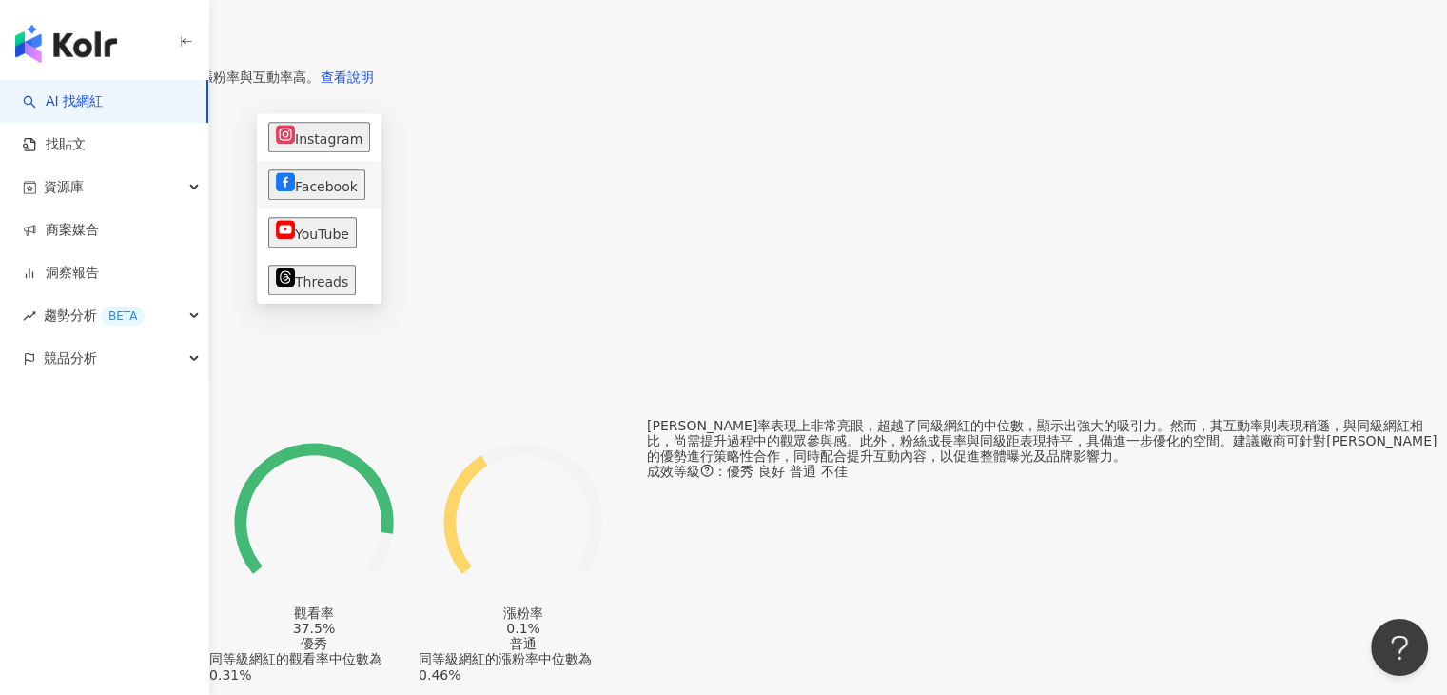
click at [313, 176] on button "Facebook" at bounding box center [316, 184] width 97 height 30
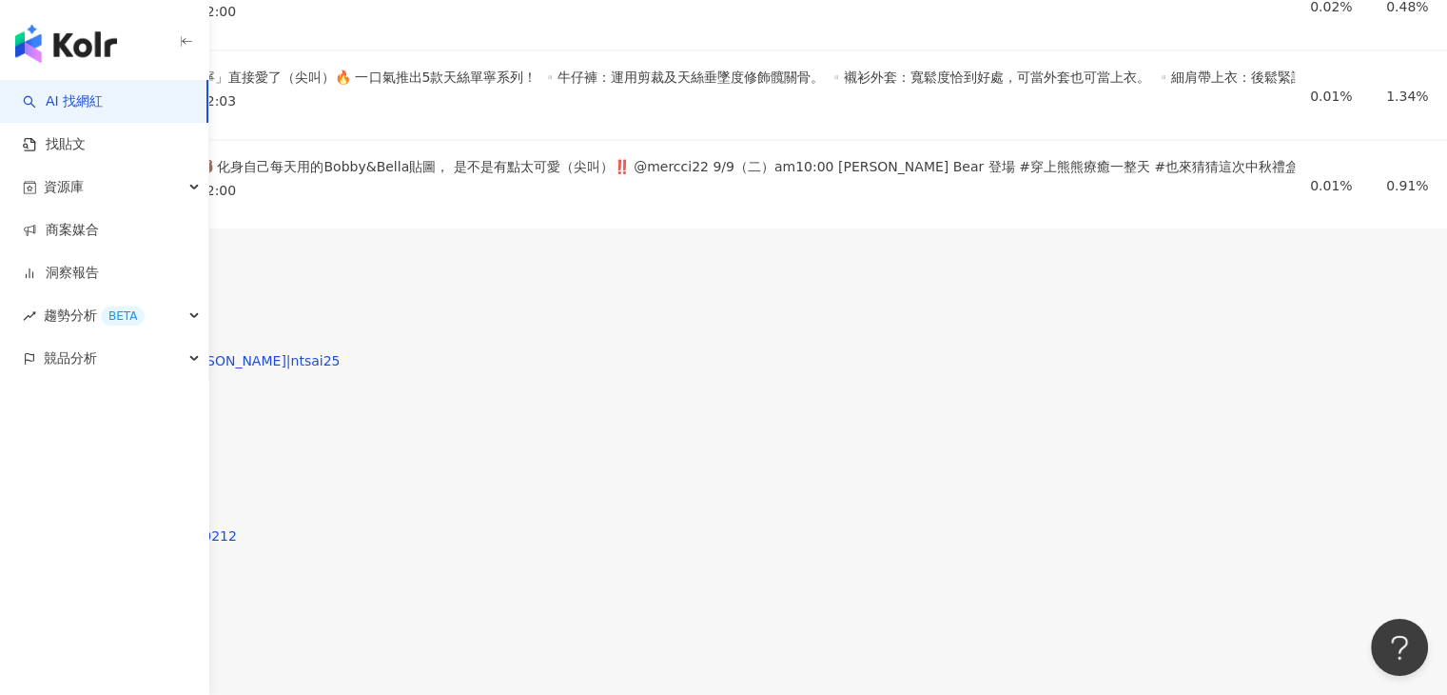
scroll to position [3268, 0]
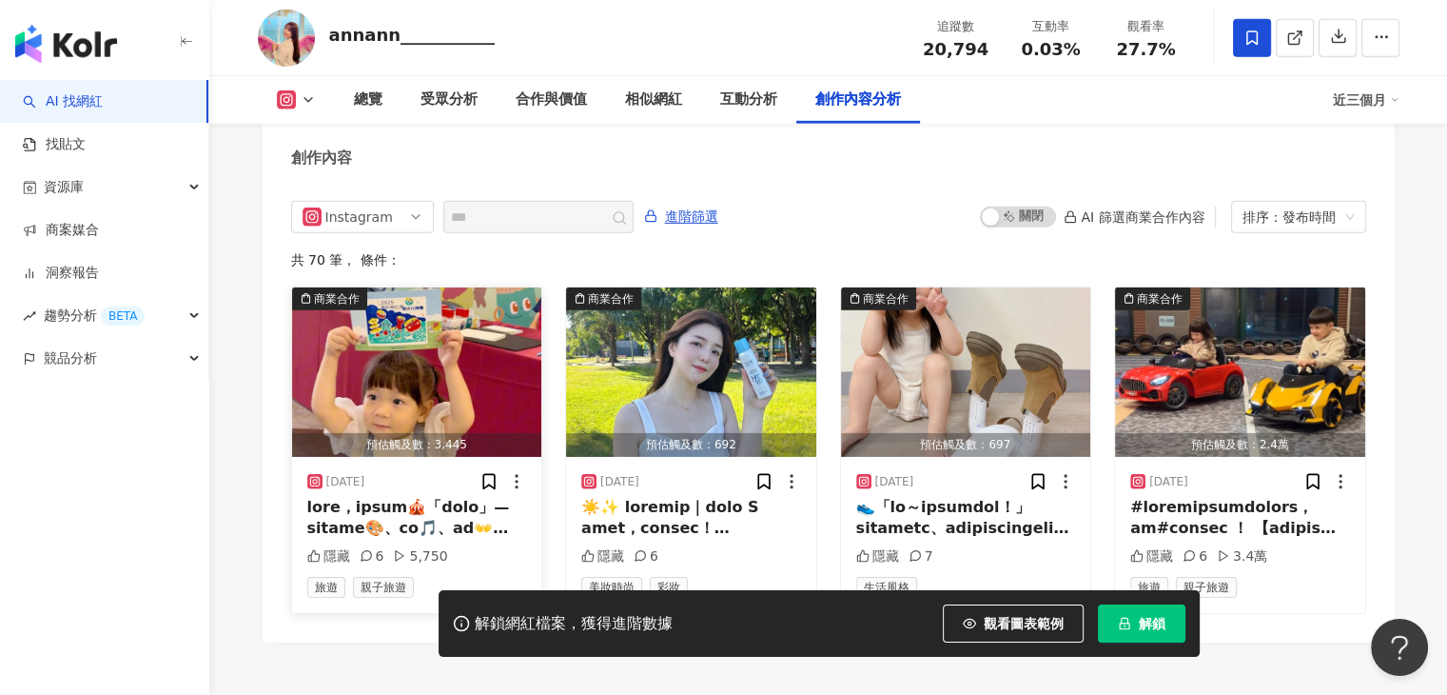
scroll to position [5803, 0]
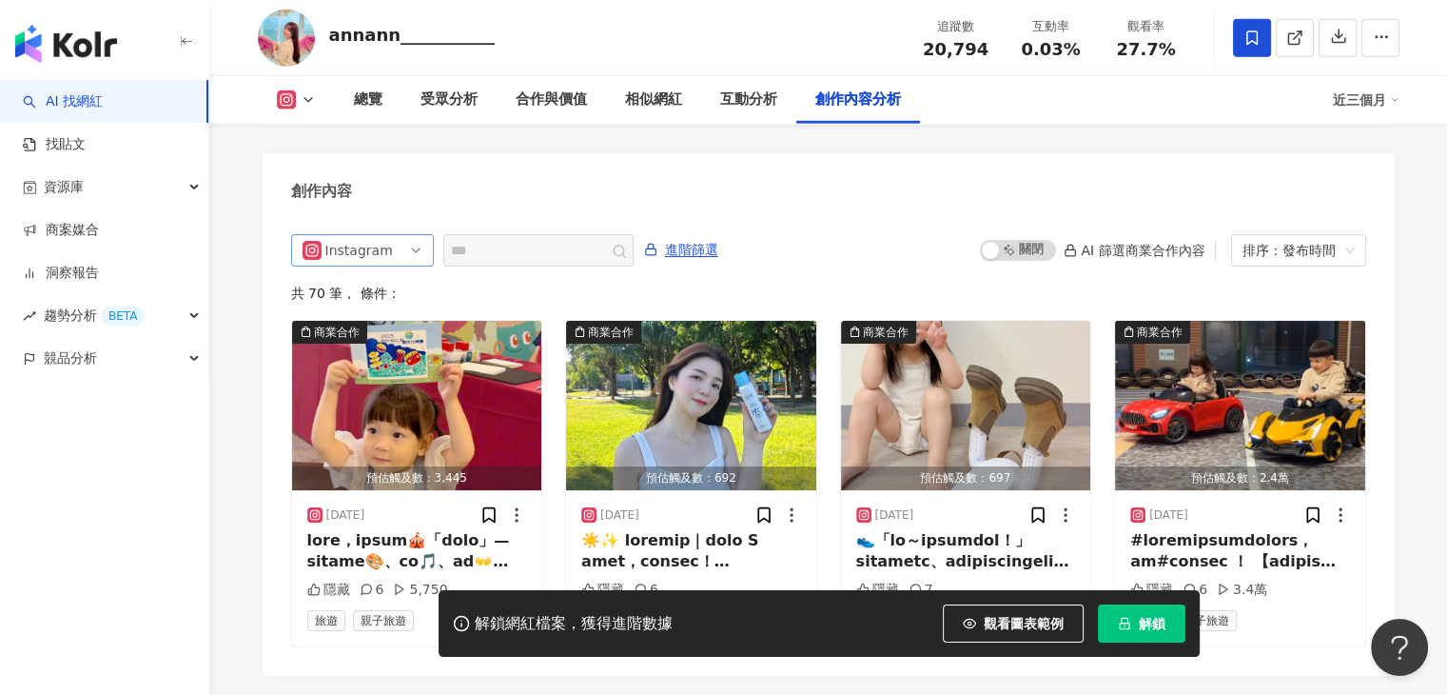
click at [405, 235] on span "Instagram" at bounding box center [363, 250] width 120 height 30
click at [503, 250] on div "Instagram all ig 不分平台 Instagram Threads 進階篩選 啟動 關閉 AI 篩選商業合作內容 排序：發布時間 共 70 筆 ，…" at bounding box center [828, 440] width 1075 height 413
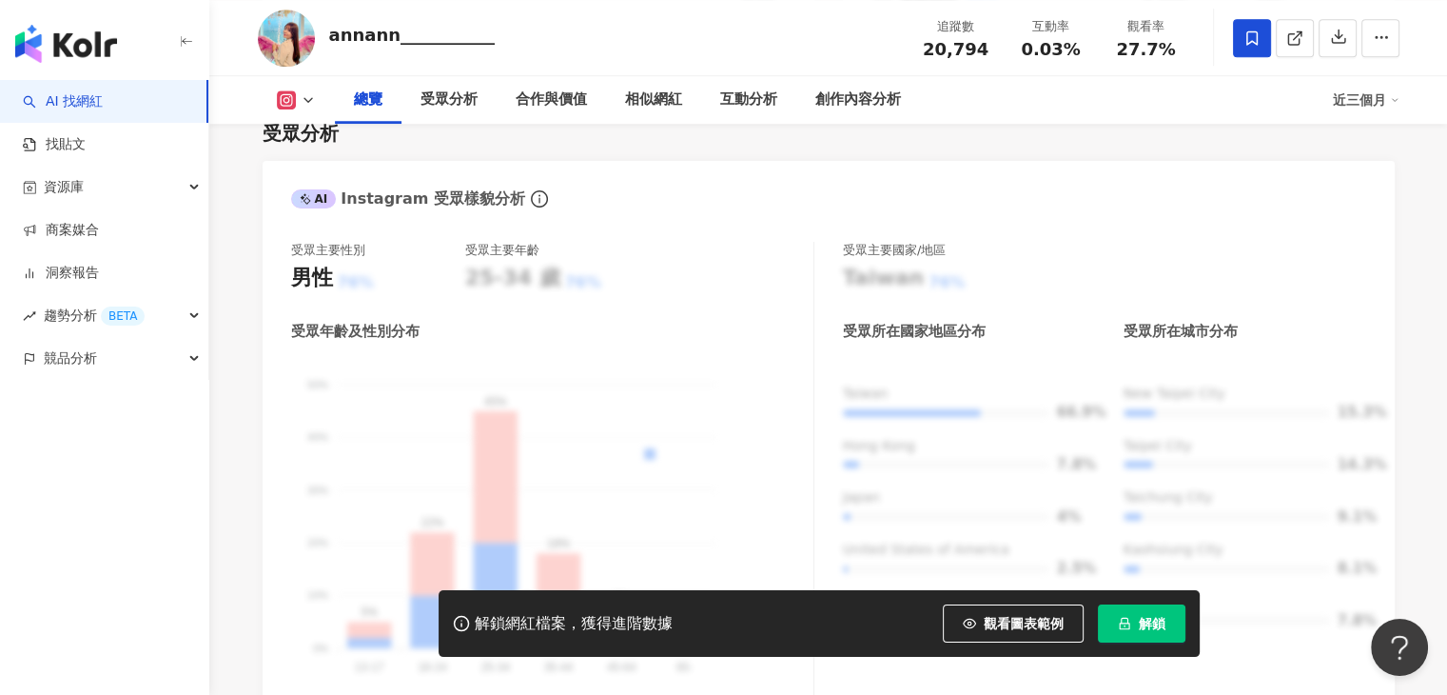
scroll to position [951, 0]
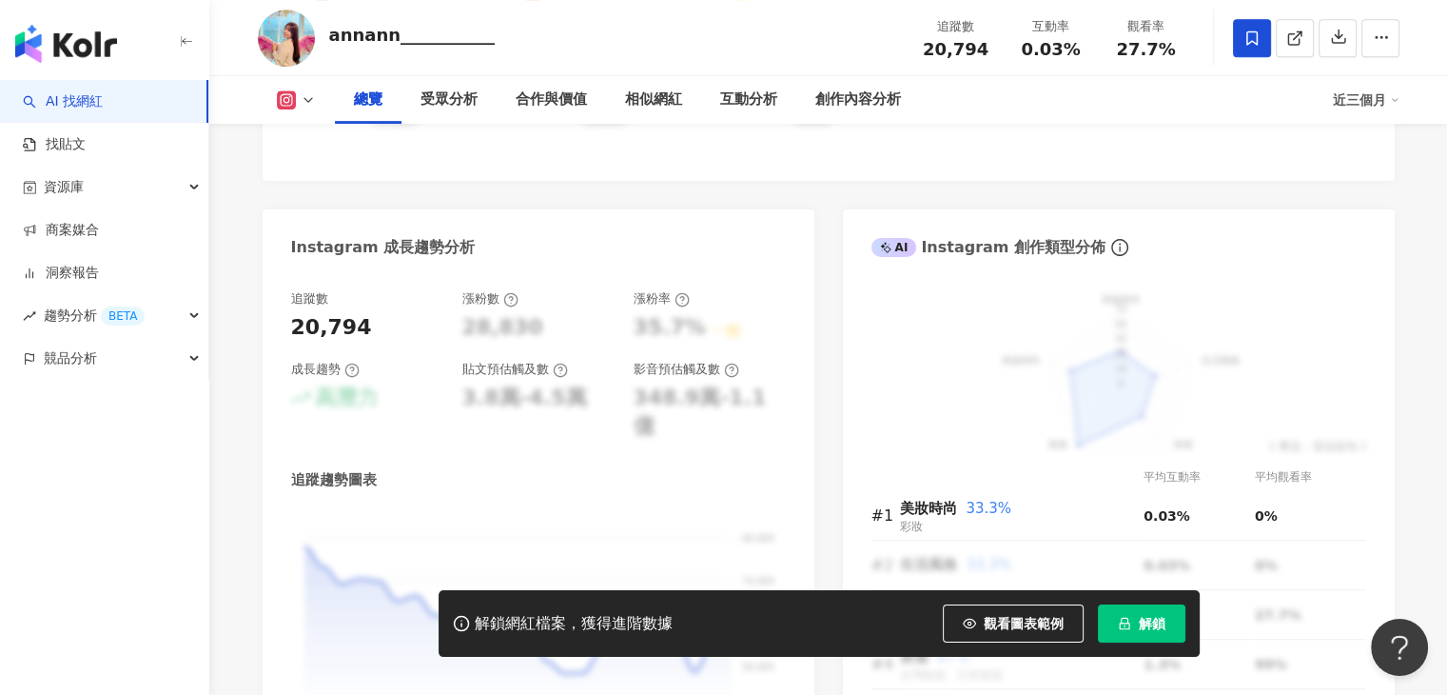
click at [309, 105] on icon at bounding box center [308, 99] width 15 height 15
click at [534, 188] on div "Instagram 網紅基本資料 性別 女 主要語言 繁體中文 97.1% 網紅類型 台灣旅遊 · 飲料 · 美食 · 法政社會 · 生活風格 · 醫療與健康…" at bounding box center [829, 78] width 1132 height 1459
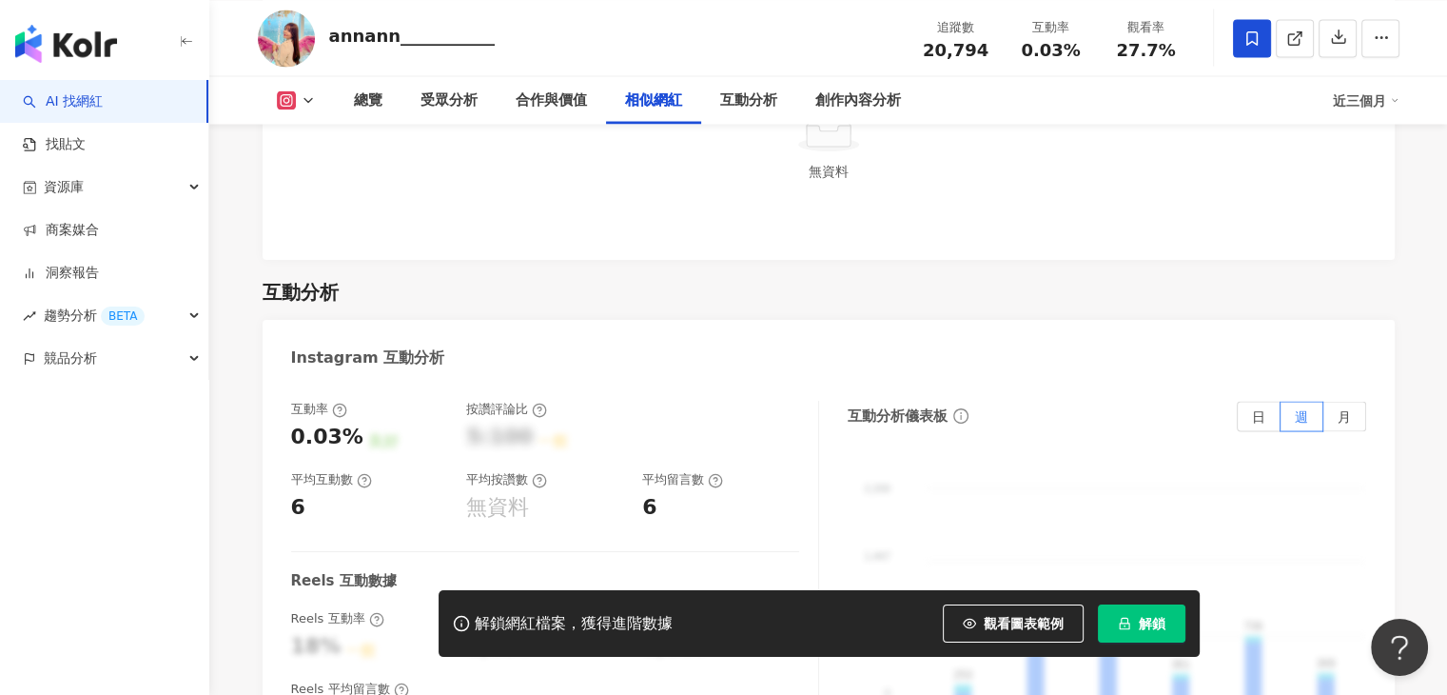
scroll to position [3490, 0]
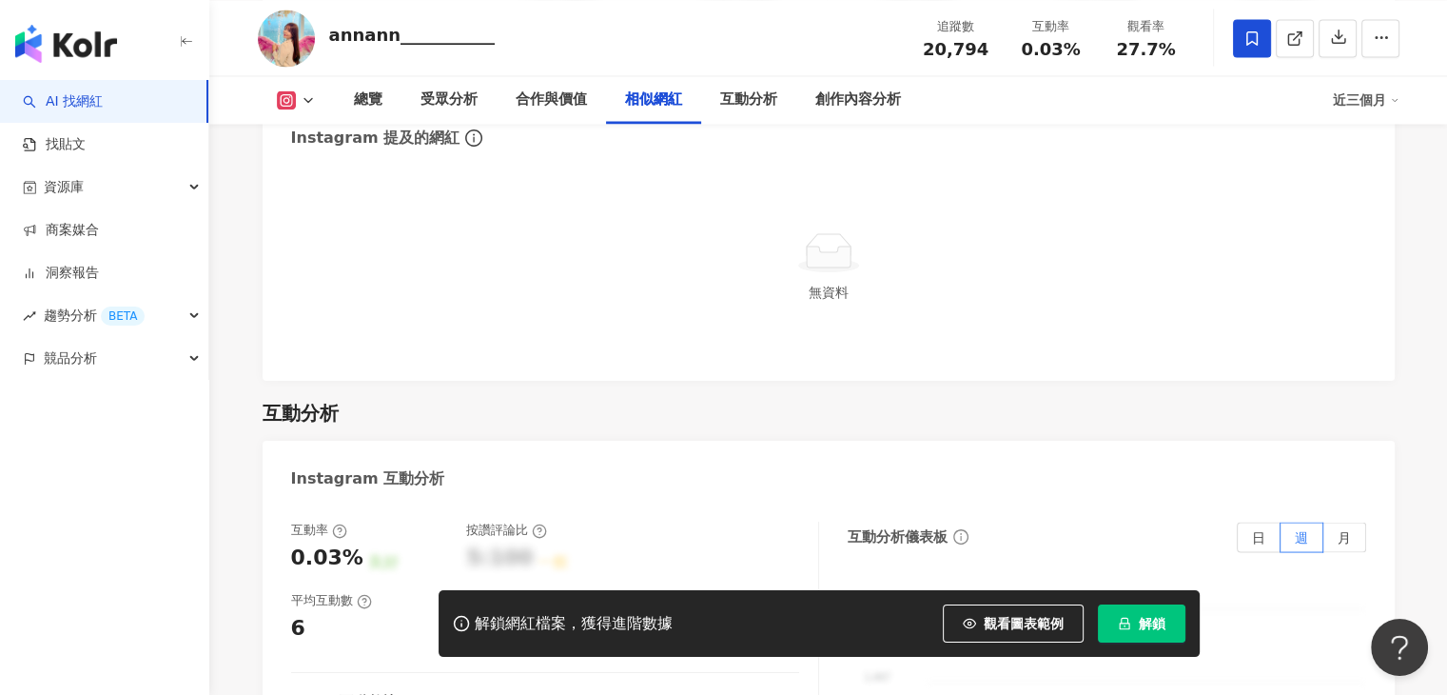
click at [303, 104] on icon at bounding box center [308, 99] width 15 height 15
click at [303, 184] on button "Threads" at bounding box center [312, 179] width 88 height 27
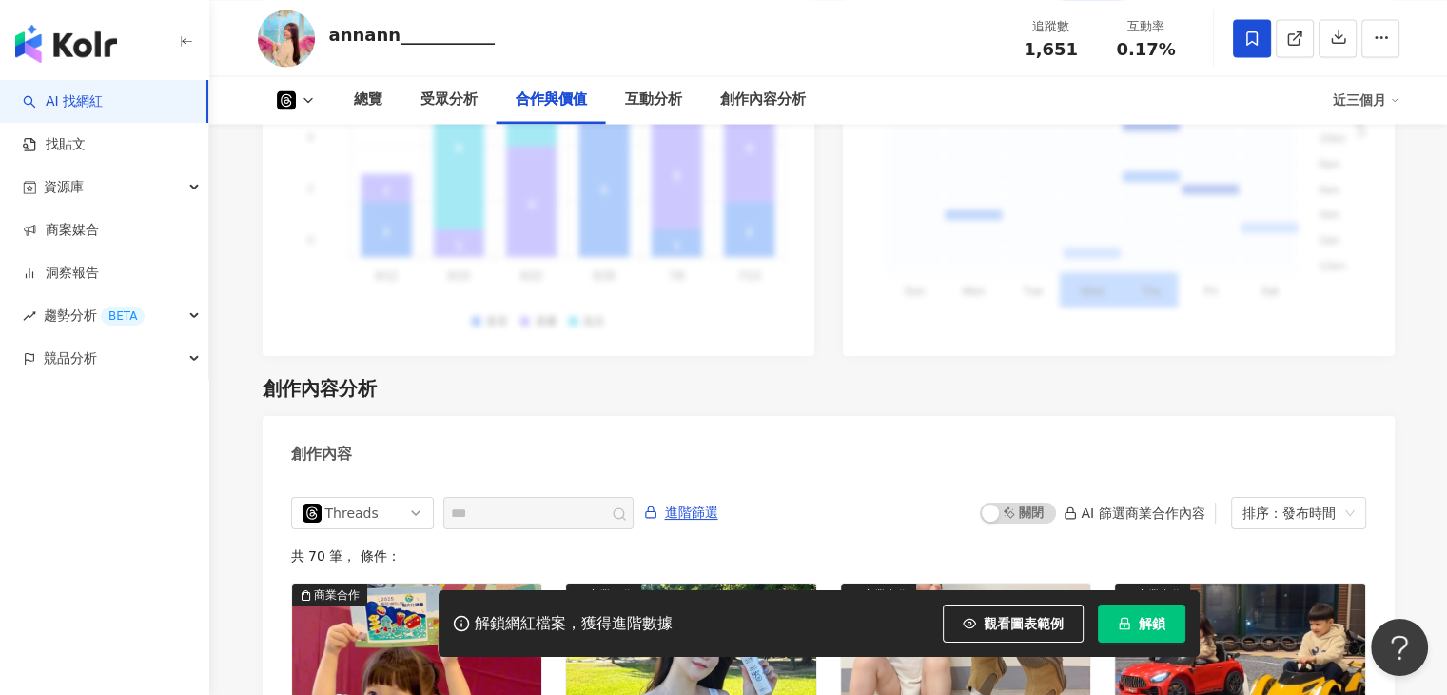
scroll to position [2312, 0]
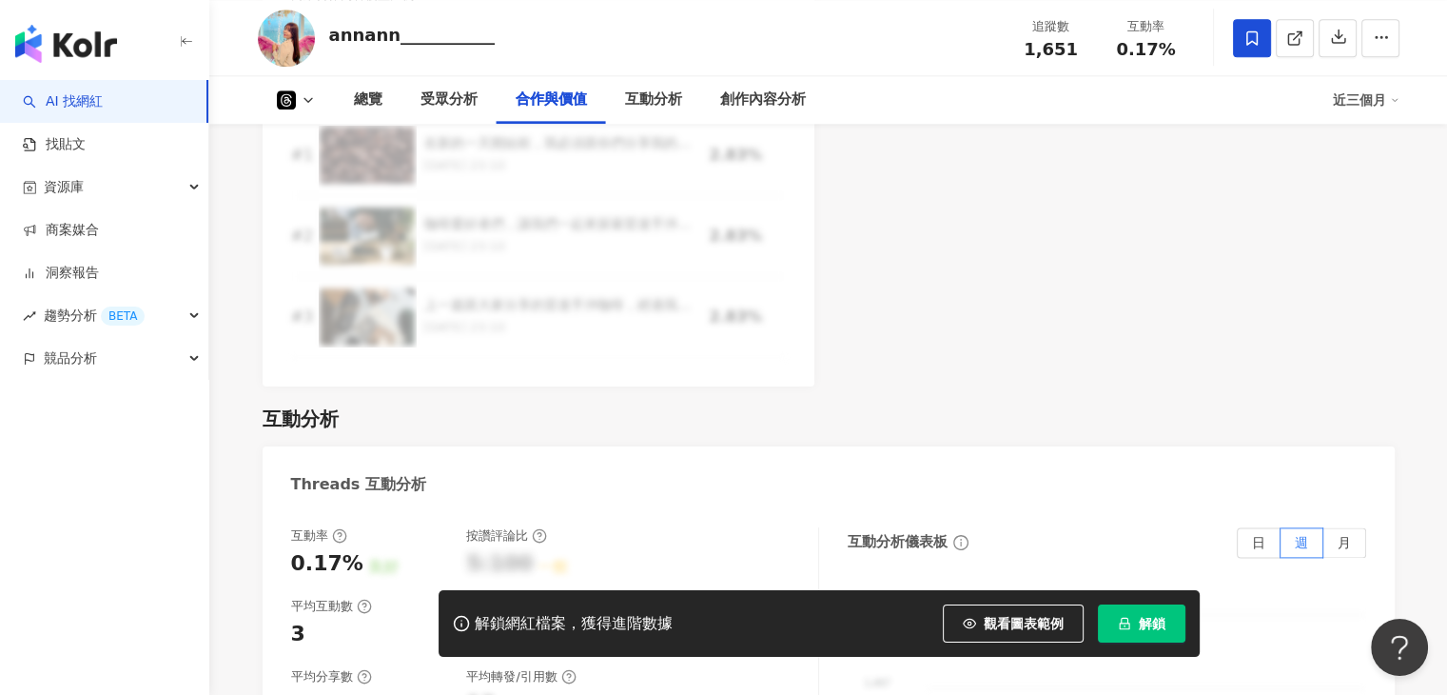
click at [312, 94] on icon at bounding box center [308, 99] width 15 height 15
click at [257, 113] on button "Instagram" at bounding box center [257, 113] width 0 height 0
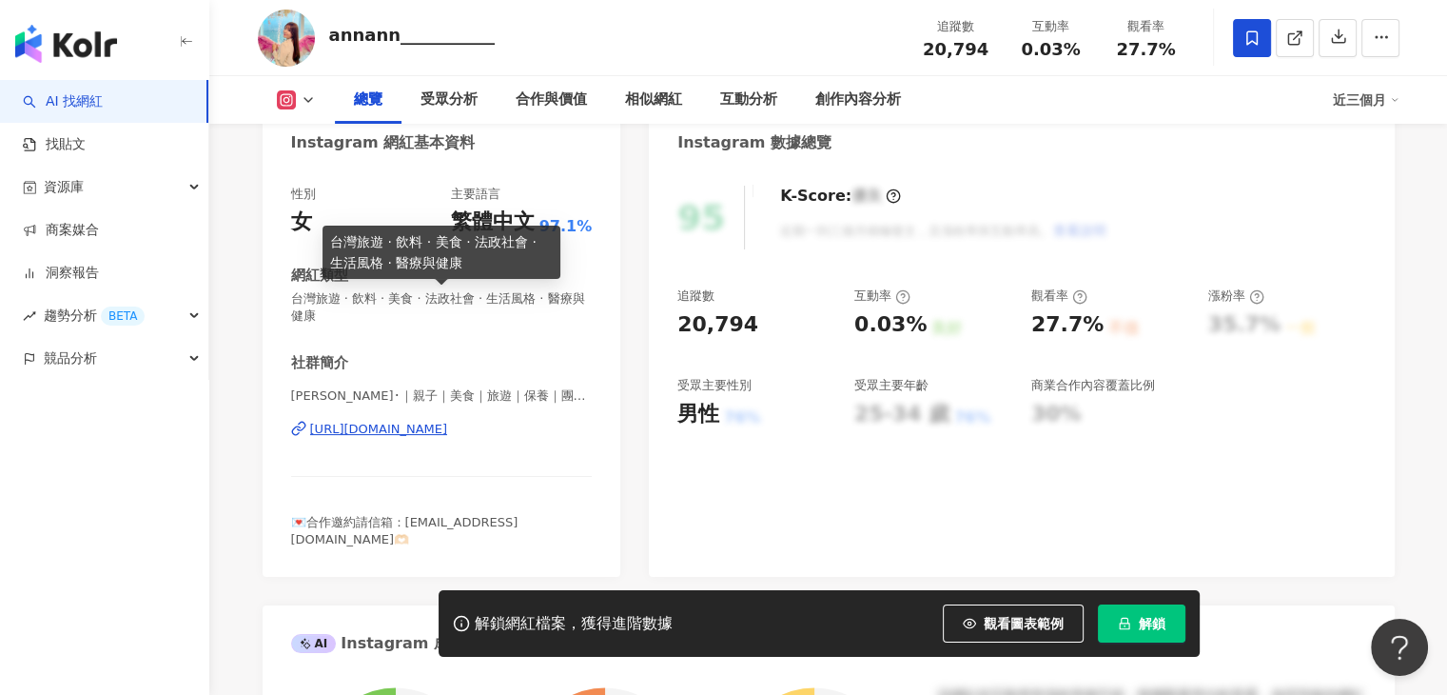
scroll to position [285, 0]
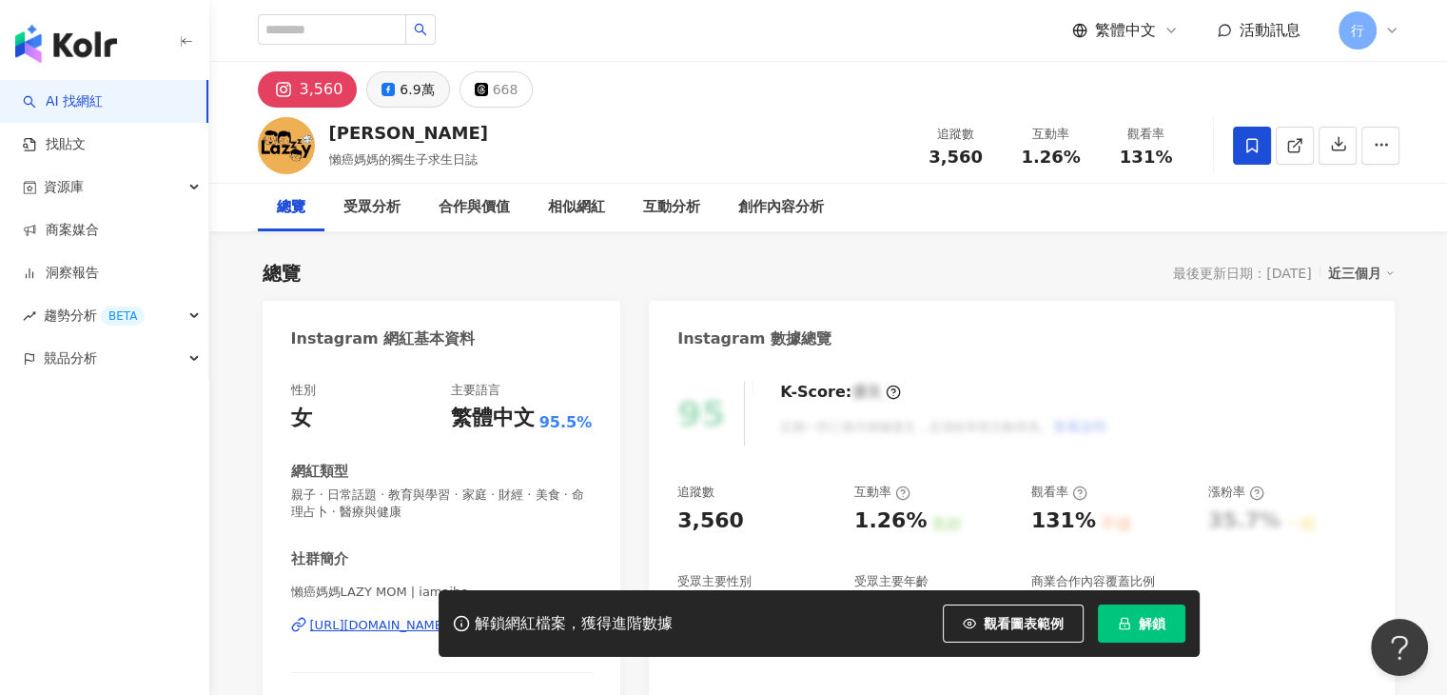
click at [409, 102] on div "6.9萬" at bounding box center [417, 89] width 34 height 27
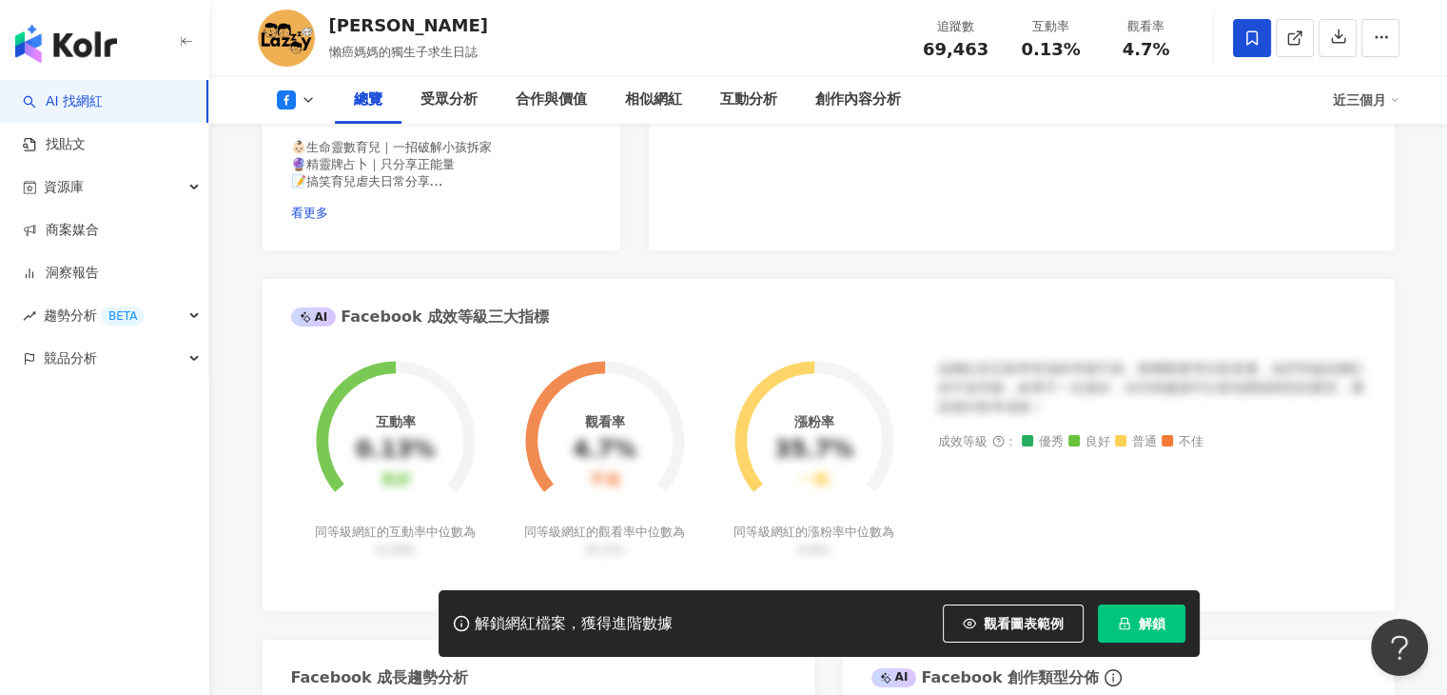
scroll to position [381, 0]
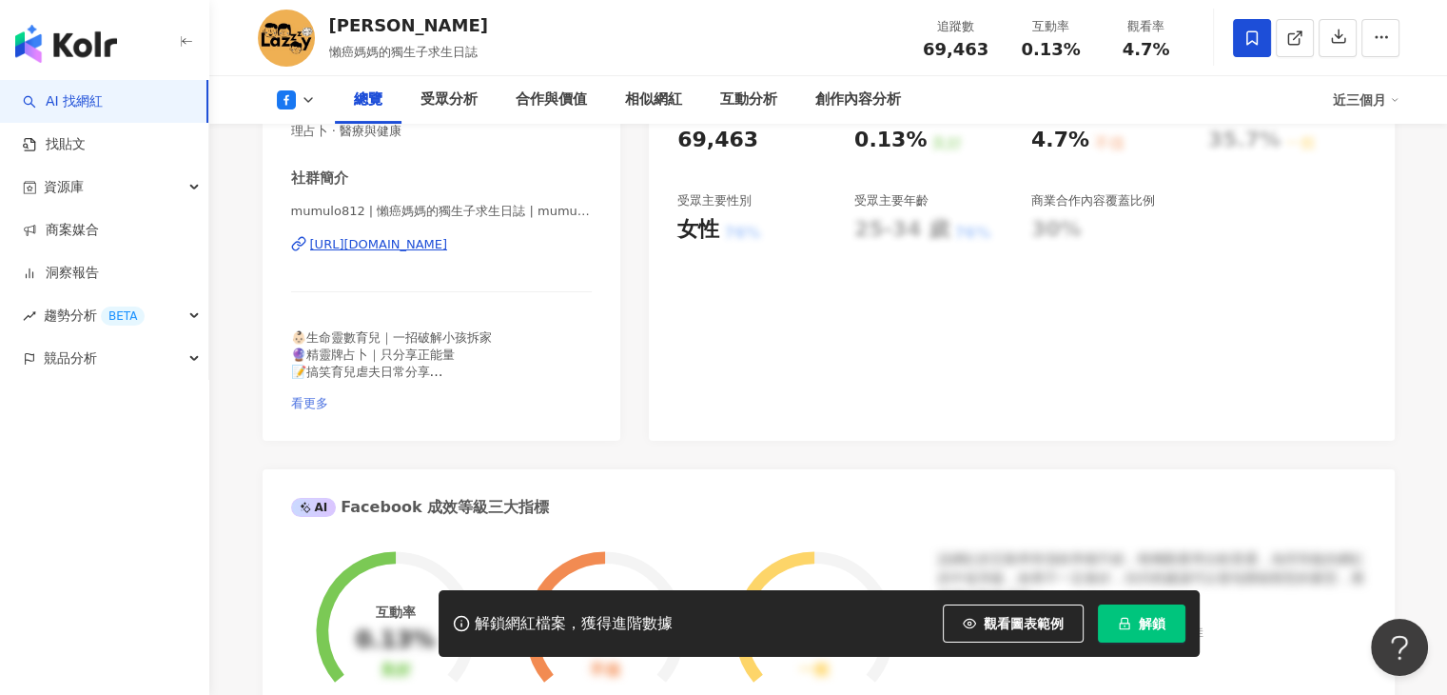
click at [328, 396] on span "看更多" at bounding box center [309, 403] width 37 height 14
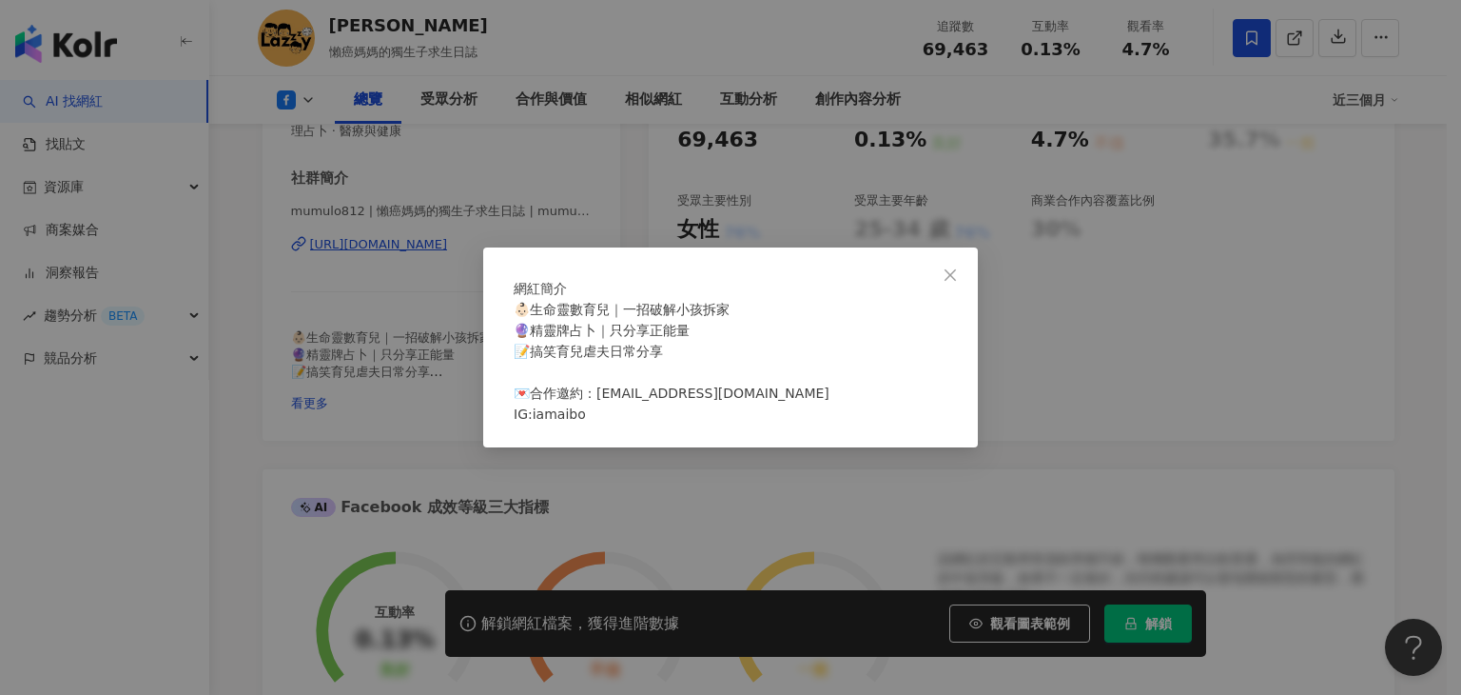
drag, startPoint x: 944, startPoint y: 245, endPoint x: 677, endPoint y: 259, distance: 266.8
click at [944, 267] on icon "close" at bounding box center [950, 274] width 15 height 15
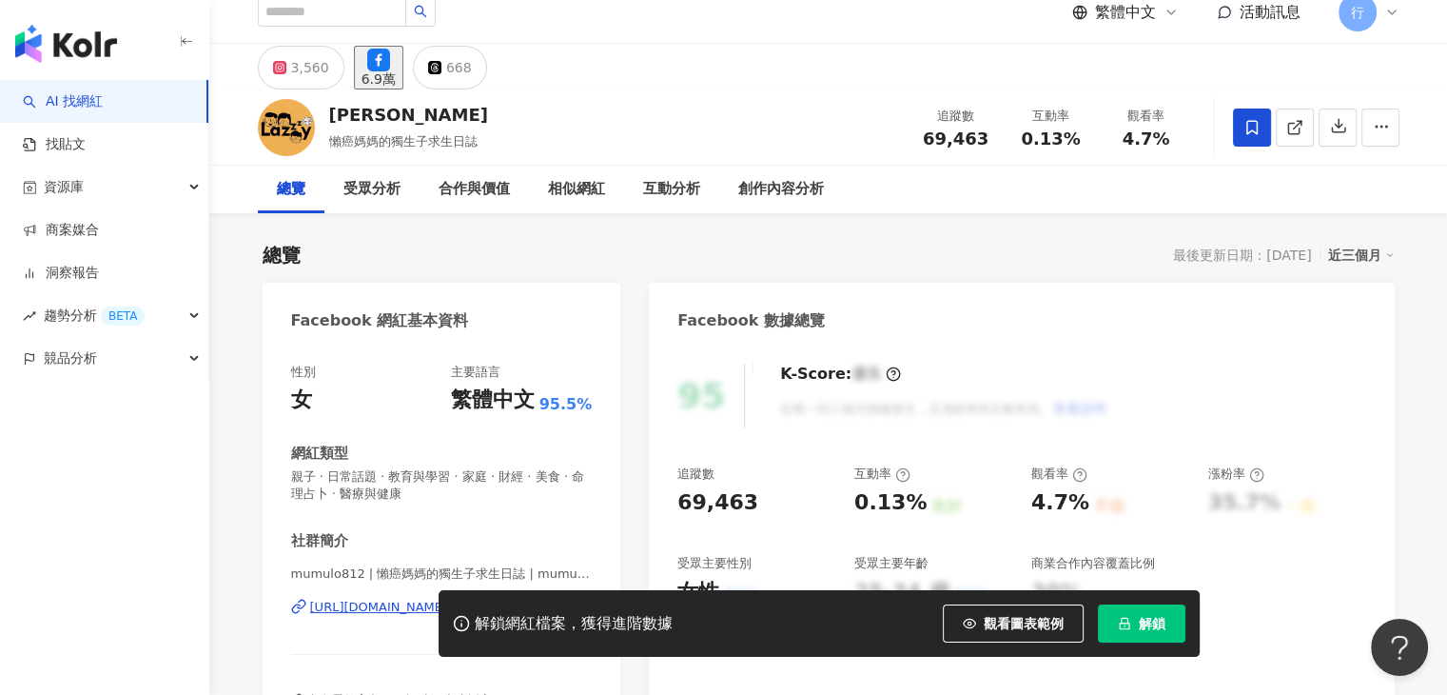
scroll to position [0, 0]
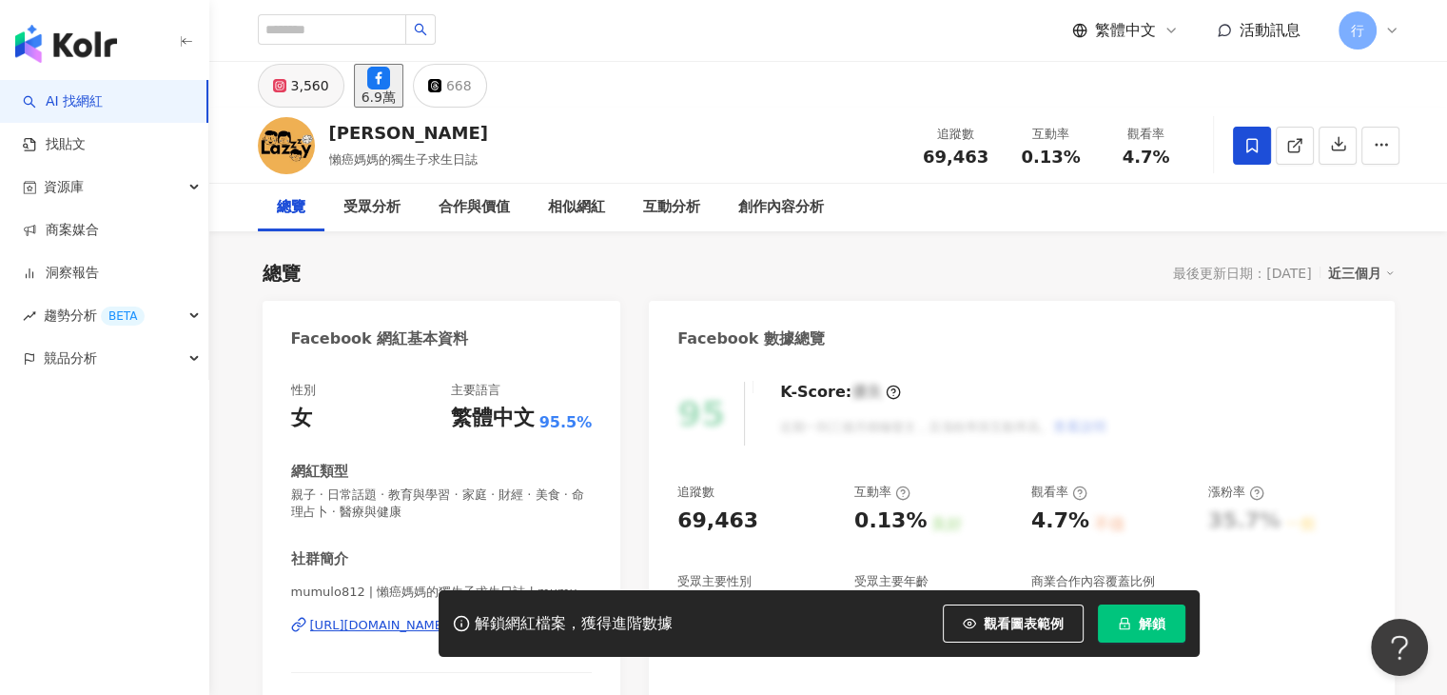
click at [285, 92] on icon at bounding box center [279, 85] width 13 height 13
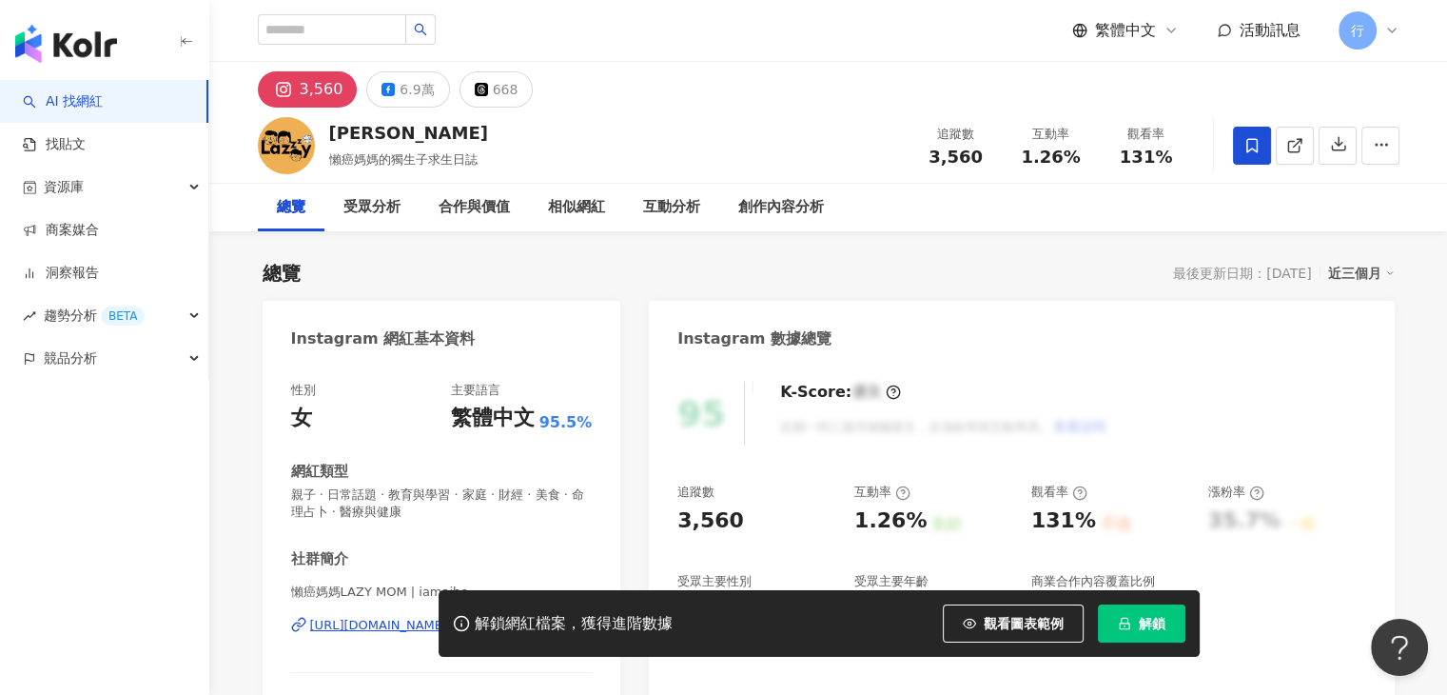
click at [303, 93] on div "3,560" at bounding box center [322, 89] width 44 height 27
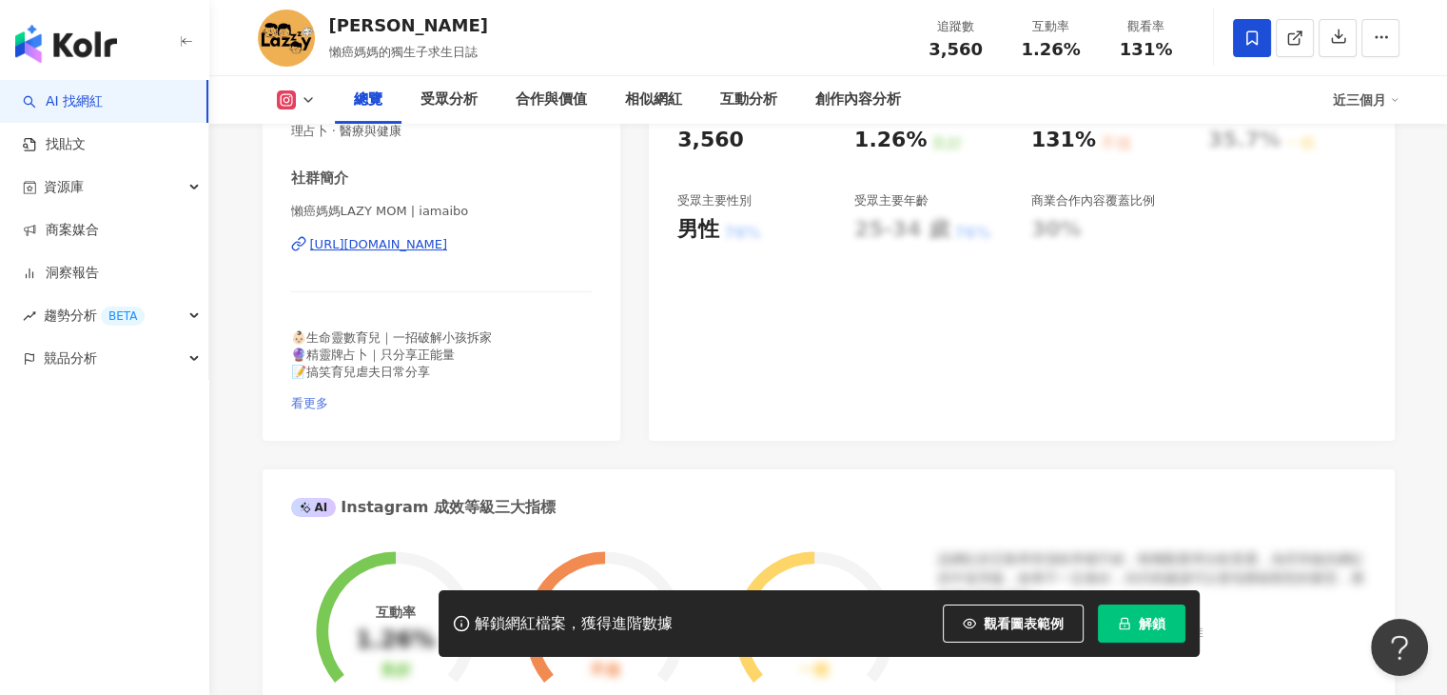
click at [328, 396] on span "看更多" at bounding box center [309, 403] width 37 height 14
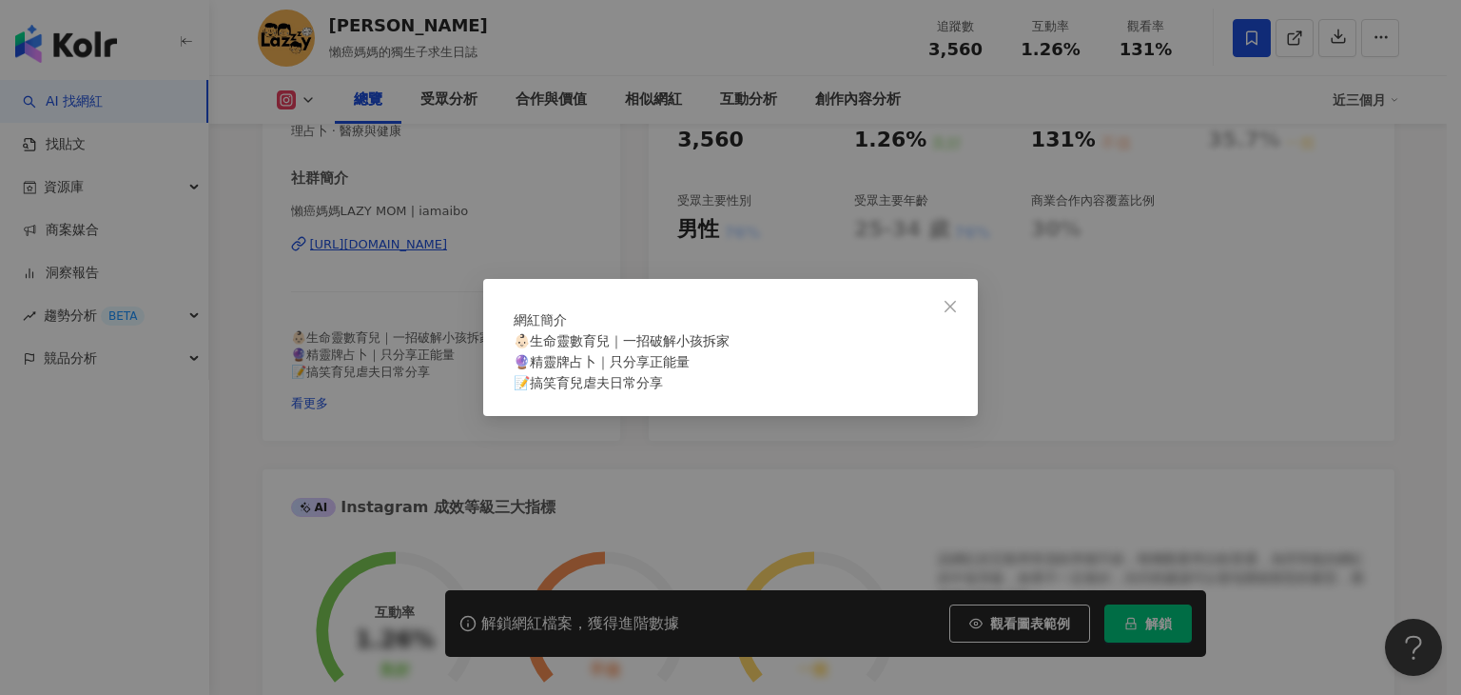
click at [552, 389] on div "網紅簡介 👶🏻生命靈數育兒｜一招破解小孩拆家 🔮精靈牌占卜｜只分享正能量 📝搞笑育兒虐夫日常分享" at bounding box center [730, 347] width 1461 height 695
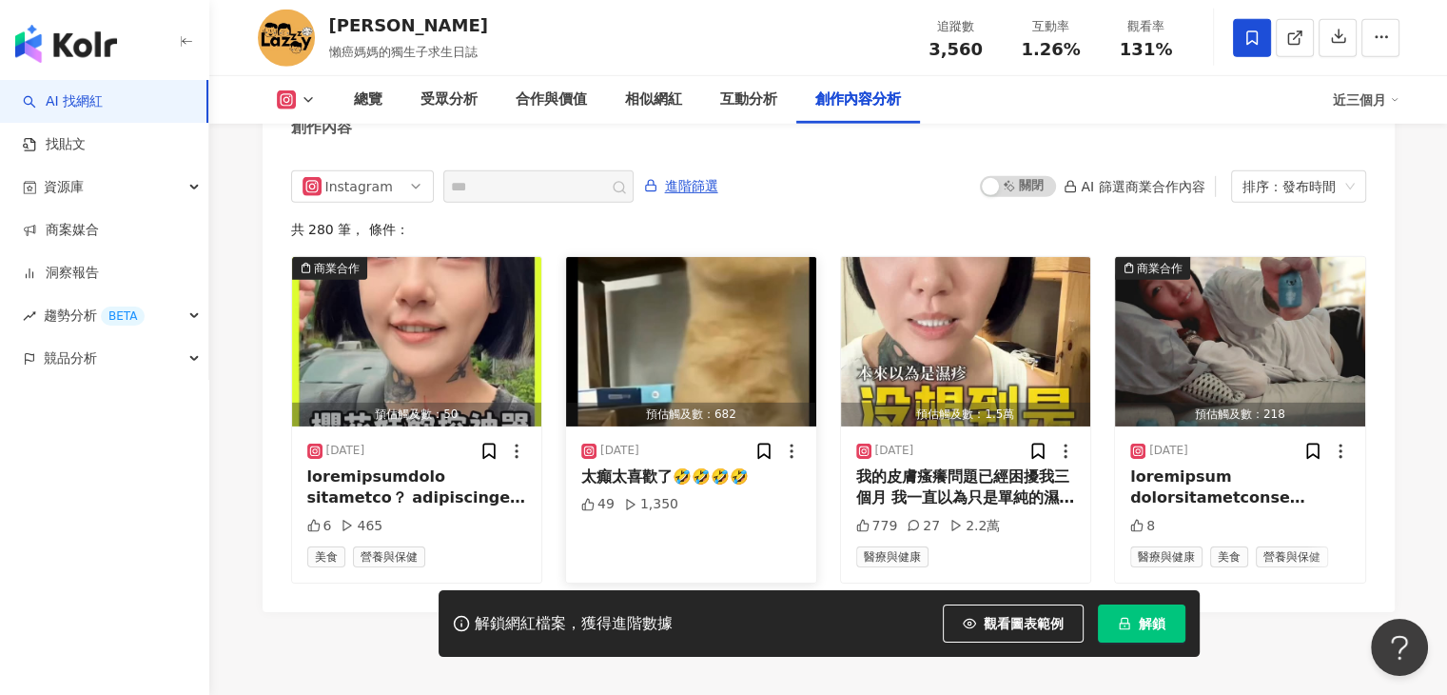
scroll to position [6006, 0]
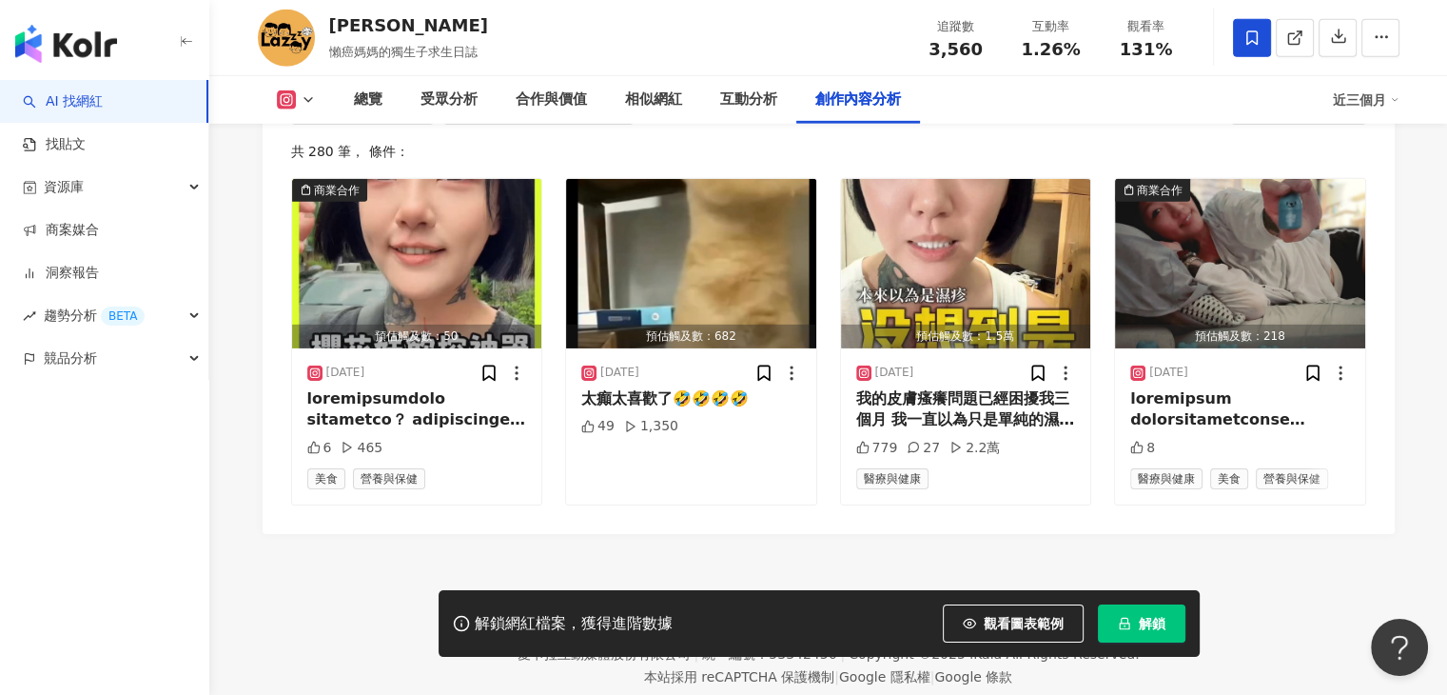
click at [301, 99] on icon at bounding box center [308, 99] width 15 height 15
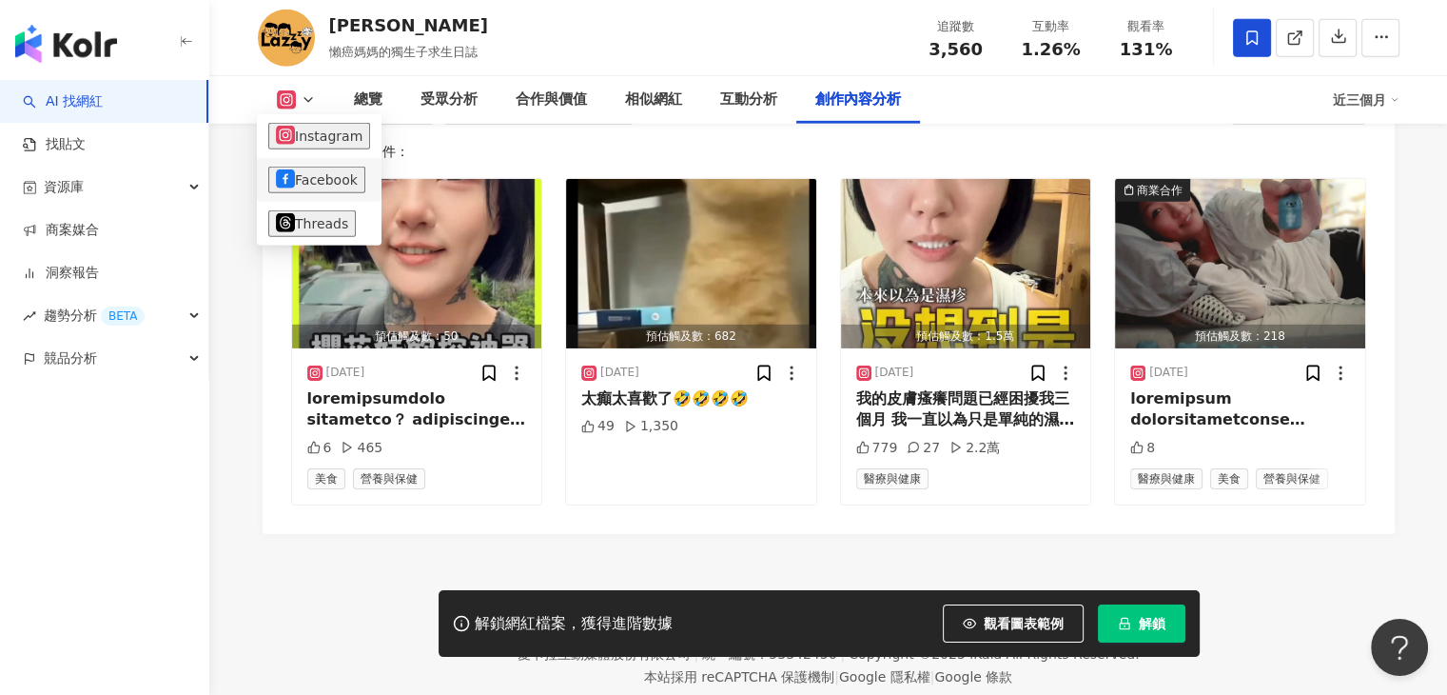
click at [297, 168] on button "Facebook" at bounding box center [316, 179] width 97 height 27
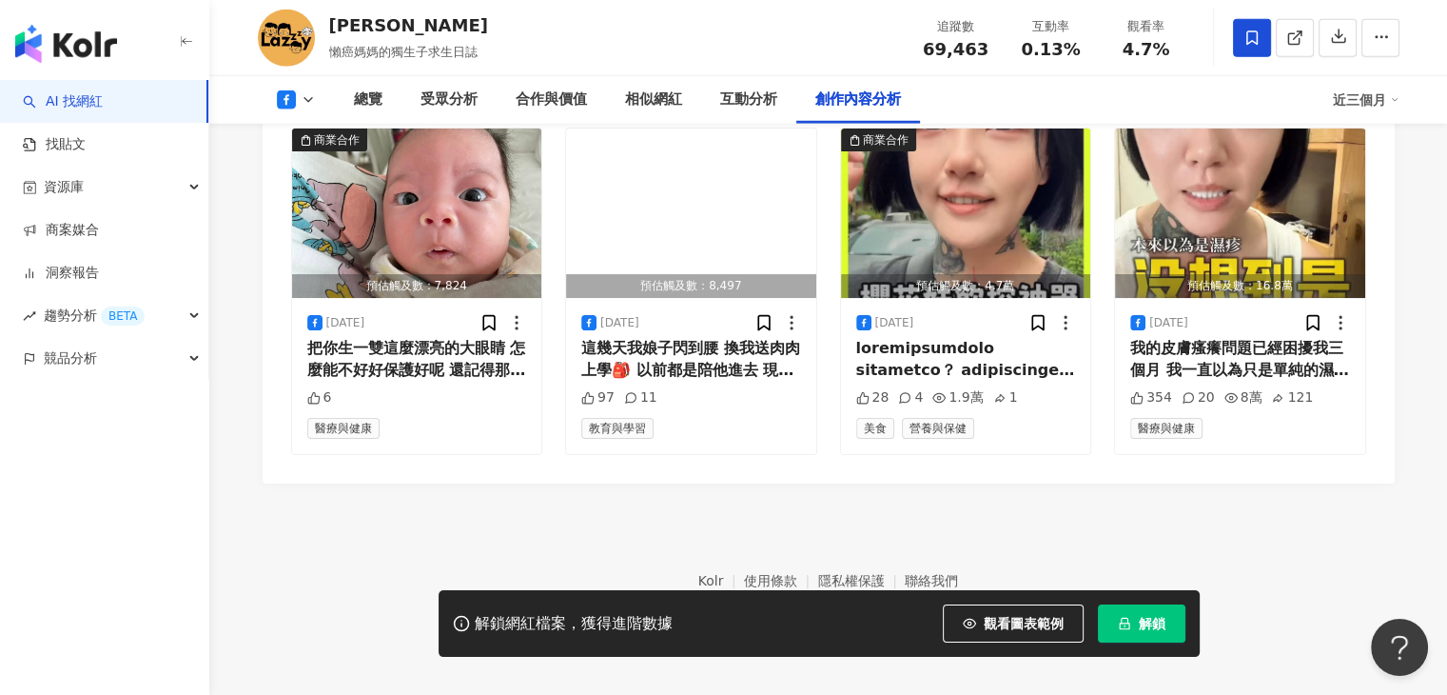
scroll to position [5213, 0]
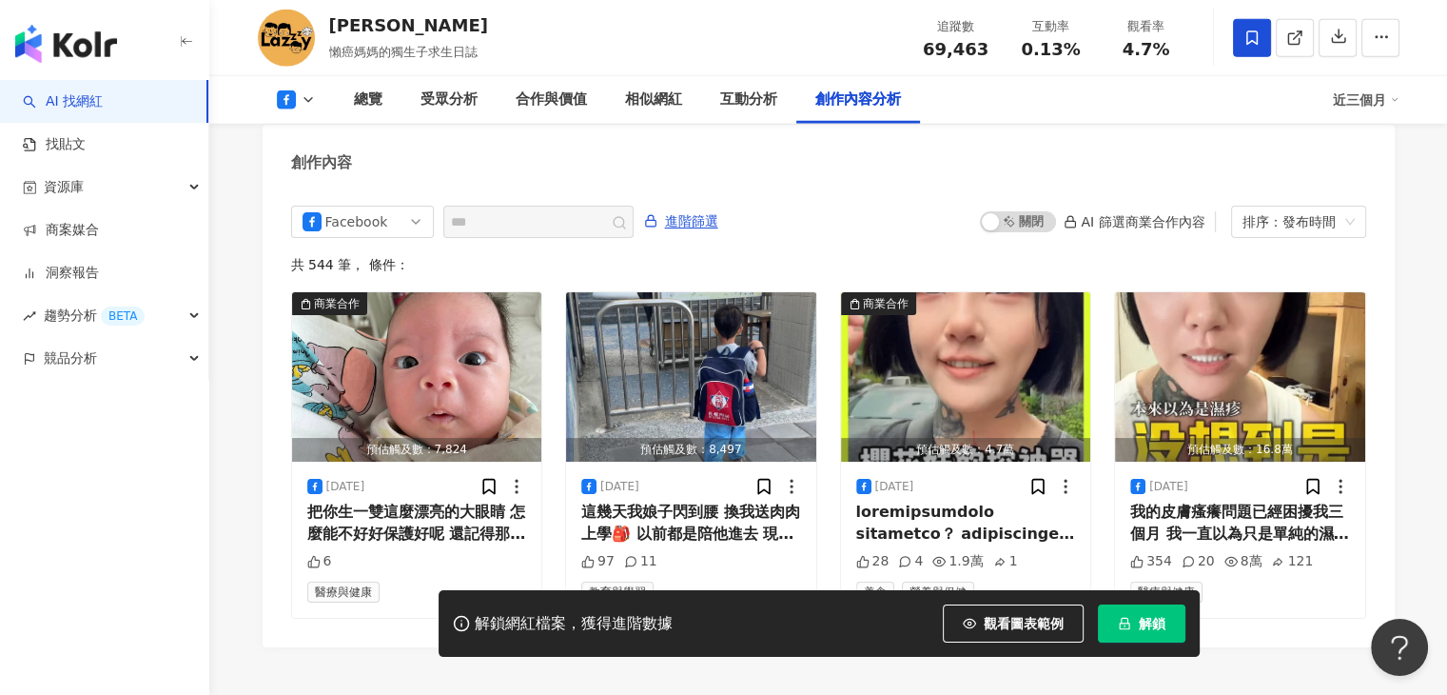
scroll to position [5213, 0]
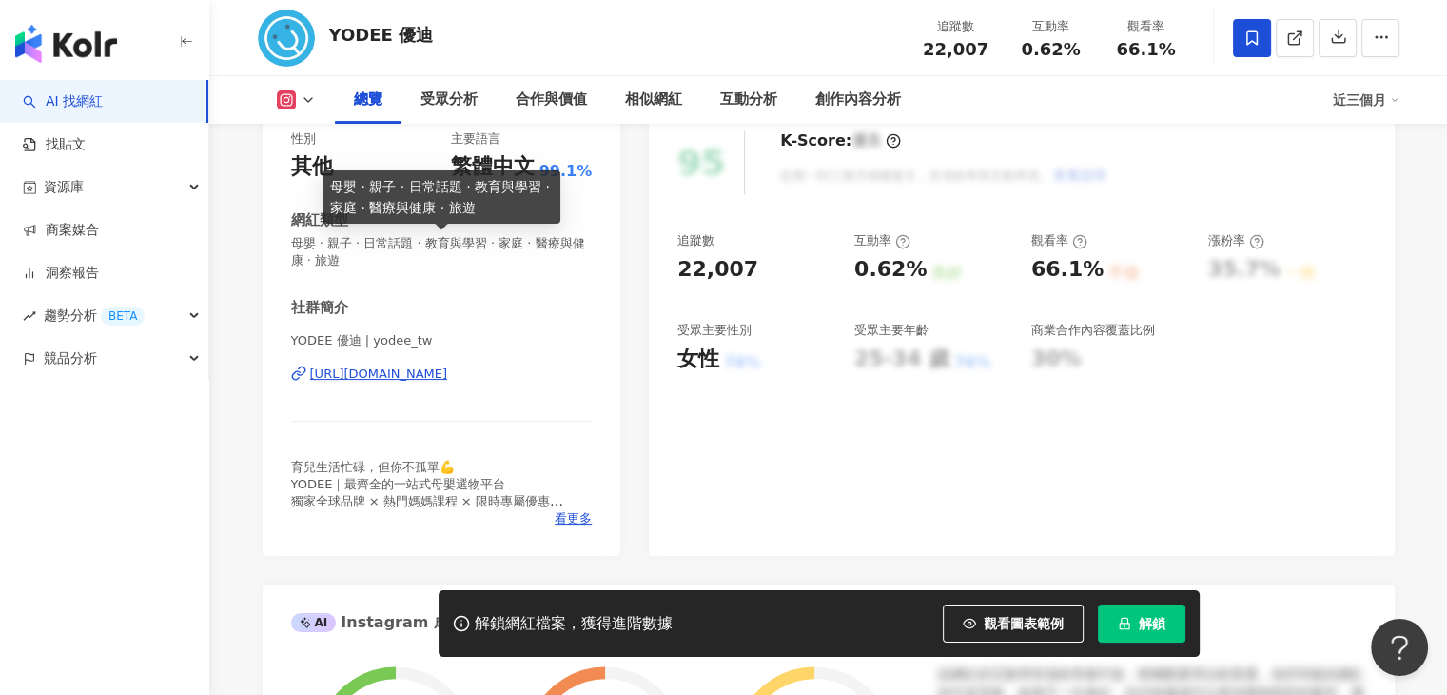
scroll to position [285, 0]
